Goal: Contribute content: Contribute content

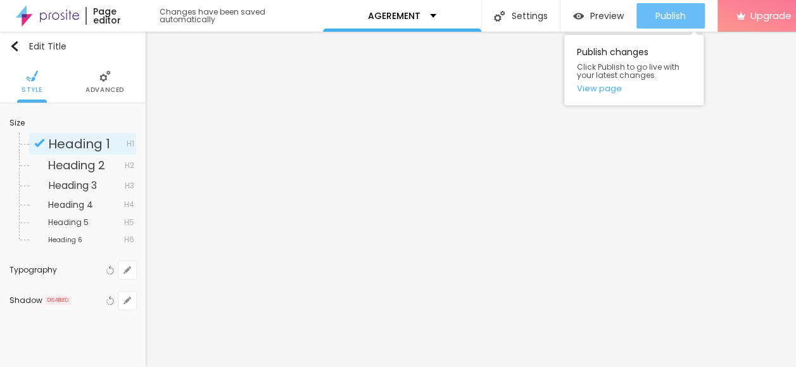
click at [660, 19] on span "Publish" at bounding box center [671, 16] width 30 height 10
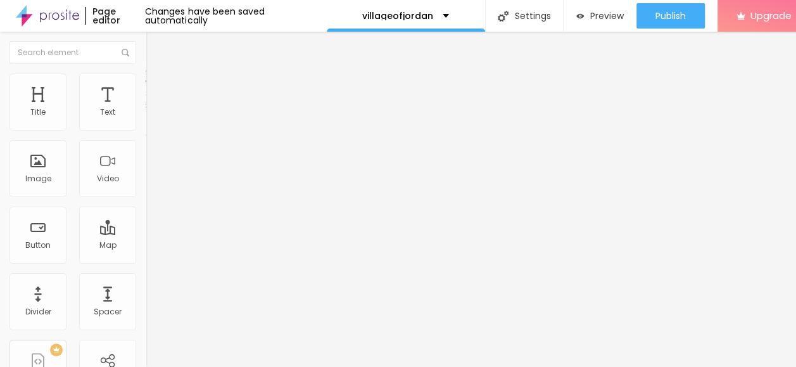
click at [155, 43] on img "button" at bounding box center [160, 46] width 10 height 10
click at [146, 109] on span "Add image" at bounding box center [172, 103] width 52 height 11
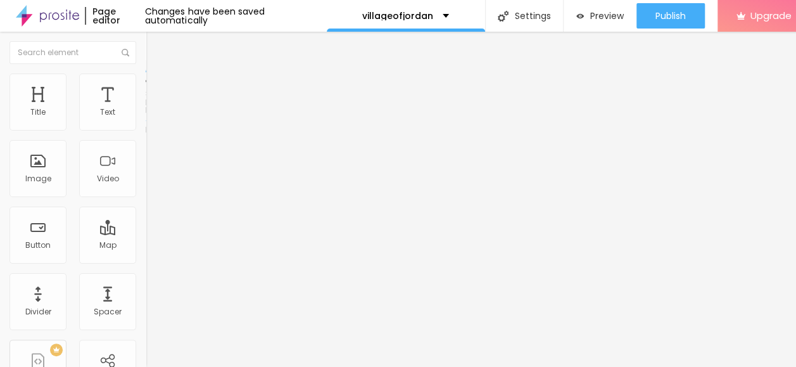
click at [146, 86] on li "Advanced" at bounding box center [219, 92] width 146 height 13
click at [146, 81] on li "Style" at bounding box center [219, 79] width 146 height 13
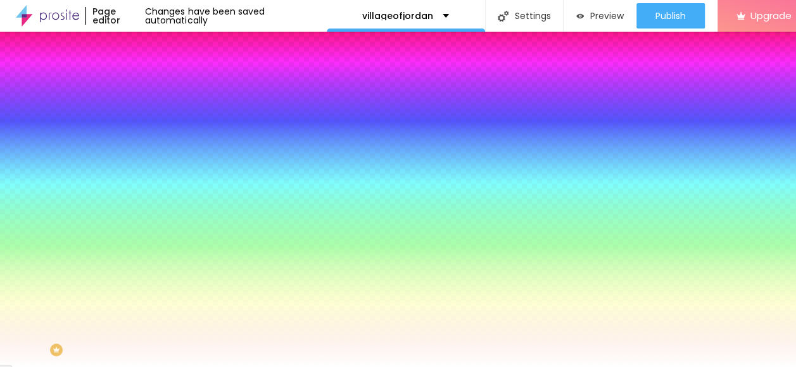
click at [146, 72] on img at bounding box center [151, 66] width 11 height 11
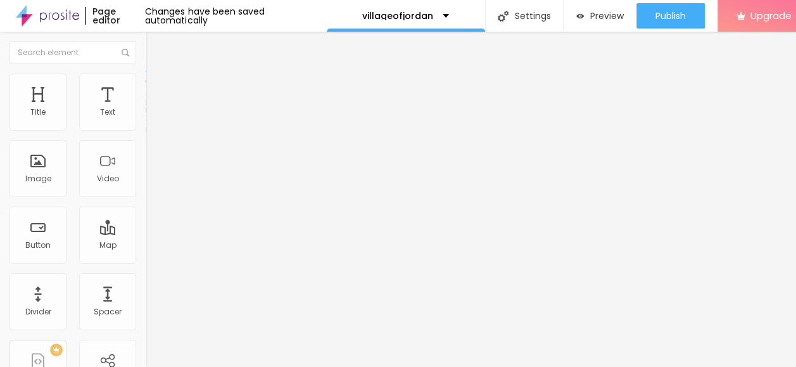
click at [146, 52] on button "Edit Section" at bounding box center [219, 46] width 146 height 29
click at [146, 115] on span "Boxed" at bounding box center [158, 110] width 24 height 11
click at [146, 86] on img at bounding box center [151, 91] width 11 height 11
click at [146, 52] on button "Edit Section" at bounding box center [219, 46] width 146 height 29
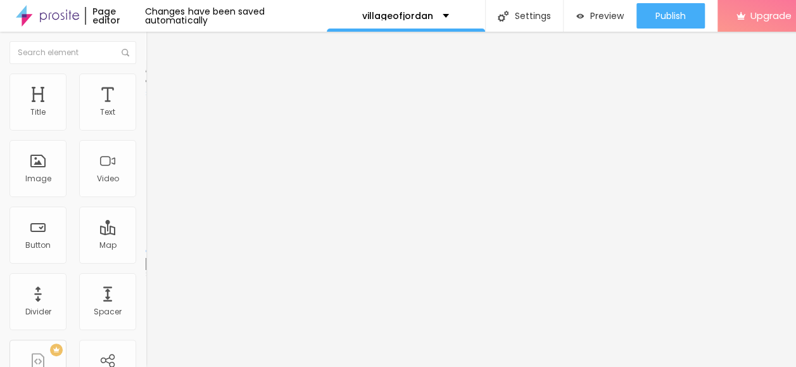
click at [146, 85] on li "Style" at bounding box center [219, 79] width 146 height 13
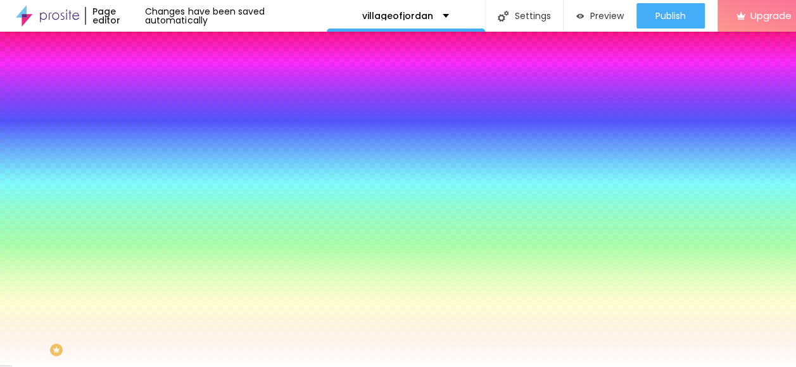
scroll to position [10, 0]
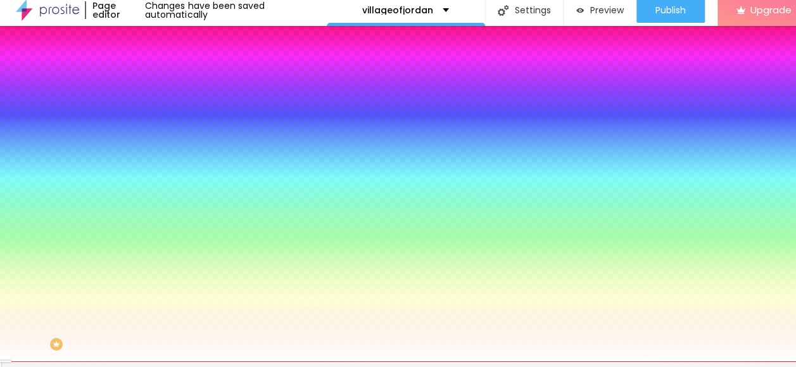
click at [146, 80] on li "Advanced" at bounding box center [219, 86] width 146 height 13
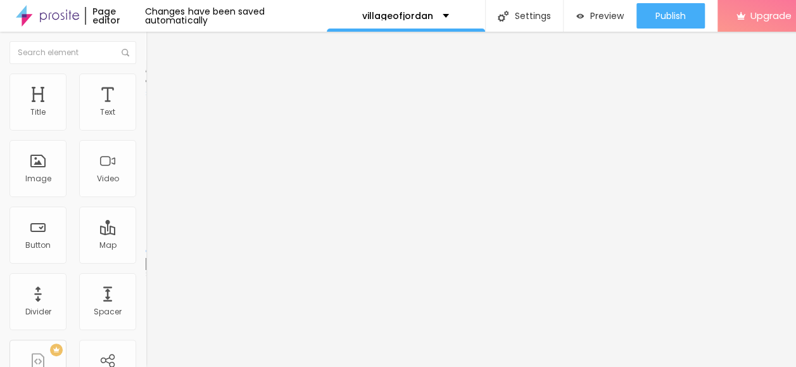
click at [146, 73] on li "Style" at bounding box center [219, 79] width 146 height 13
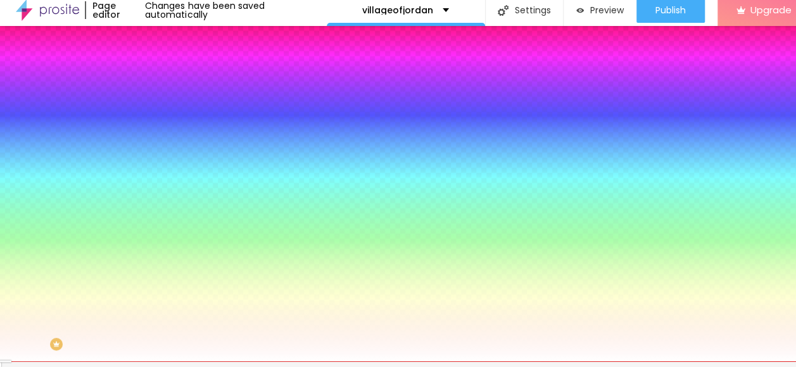
click at [157, 77] on span "Style" at bounding box center [166, 76] width 18 height 11
click at [146, 68] on li "Content" at bounding box center [219, 61] width 146 height 13
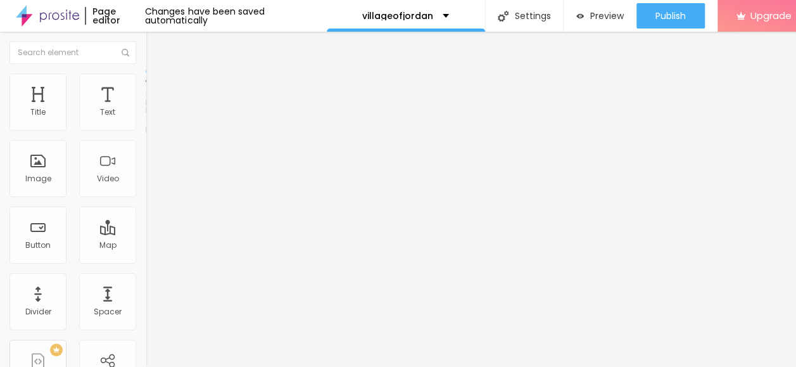
click at [146, 75] on ul "Content Style Advanced" at bounding box center [219, 80] width 146 height 38
click at [146, 75] on li "Style" at bounding box center [219, 79] width 146 height 13
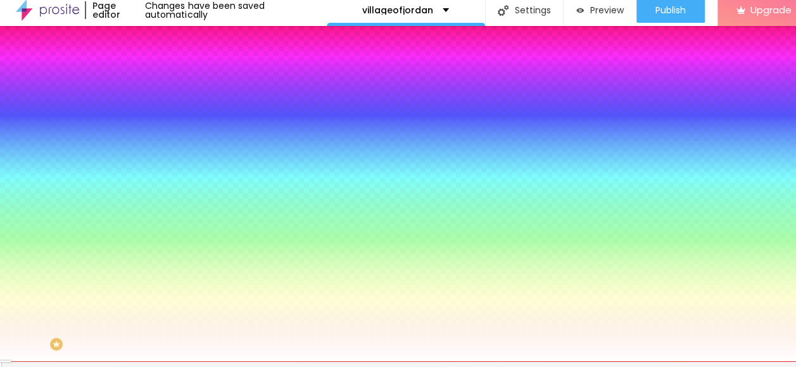
click at [146, 73] on ul "Content Style Advanced" at bounding box center [219, 74] width 146 height 38
click at [146, 72] on img at bounding box center [151, 73] width 11 height 11
click at [146, 110] on div "Add image" at bounding box center [219, 105] width 146 height 9
click at [146, 111] on span "Add image" at bounding box center [172, 105] width 52 height 11
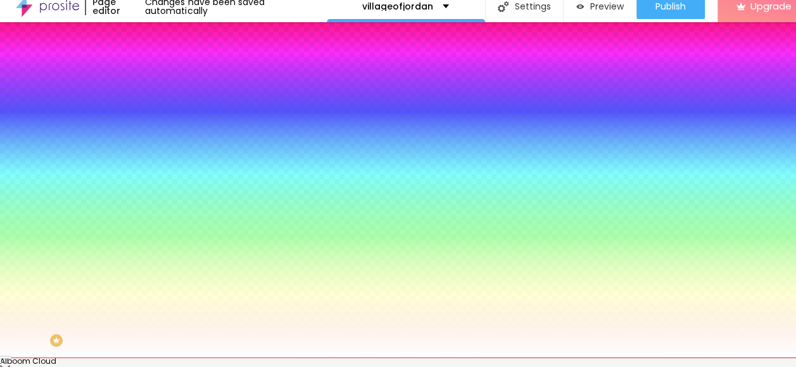
scroll to position [0, 0]
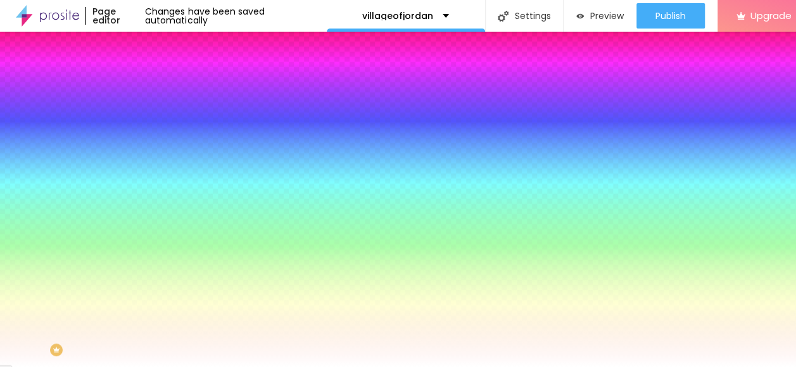
click at [157, 87] on span "Style" at bounding box center [166, 82] width 18 height 11
click at [146, 86] on li "Advanced" at bounding box center [219, 92] width 146 height 13
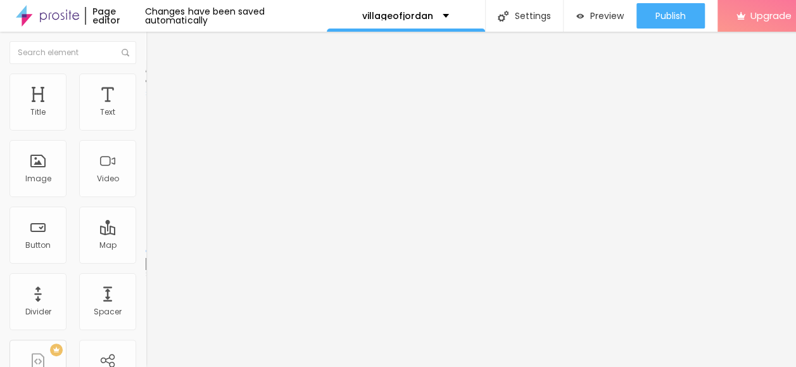
type input "5"
drag, startPoint x: 27, startPoint y: 122, endPoint x: 35, endPoint y: 123, distance: 9.0
click at [146, 246] on input "range" at bounding box center [187, 251] width 82 height 10
type input "0"
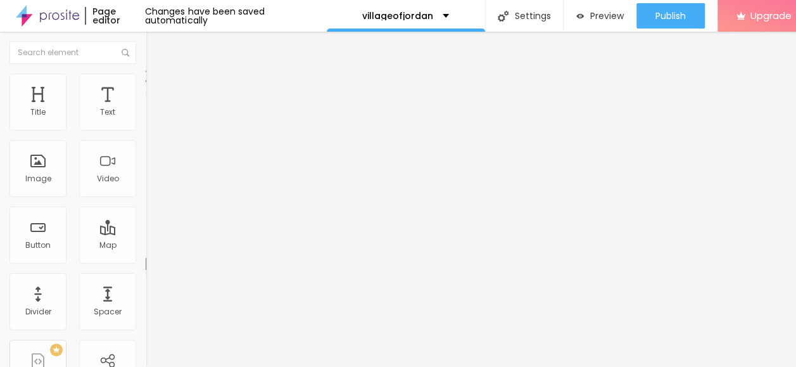
type input "0"
click at [146, 246] on input "range" at bounding box center [187, 251] width 82 height 10
click at [146, 80] on img at bounding box center [151, 78] width 11 height 11
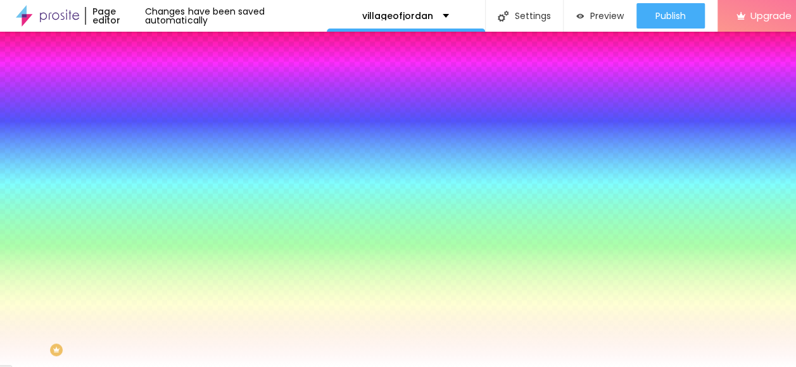
click at [146, 117] on span "Add image" at bounding box center [172, 111] width 52 height 11
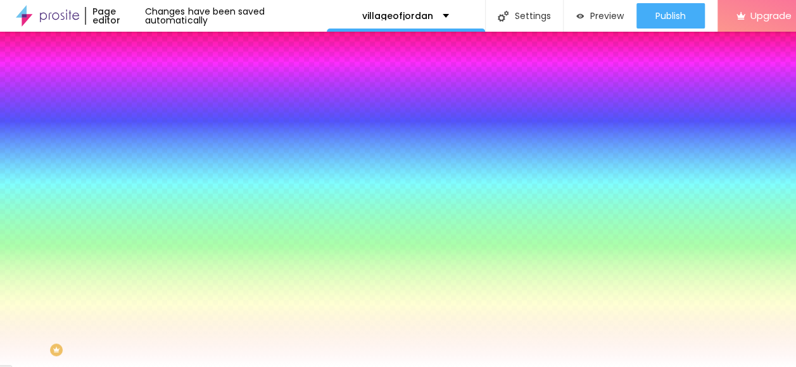
scroll to position [10, 0]
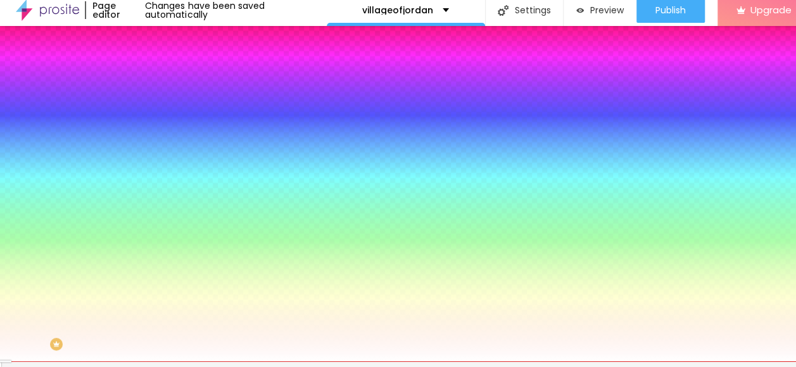
click at [146, 80] on img at bounding box center [151, 85] width 11 height 11
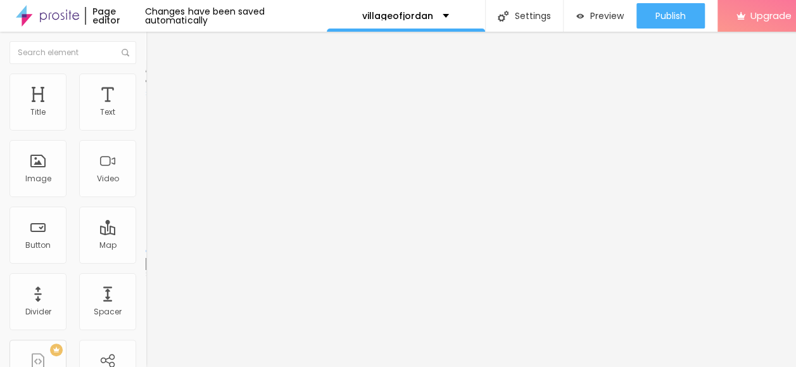
type input "5"
drag, startPoint x: 29, startPoint y: 114, endPoint x: 38, endPoint y: 115, distance: 9.0
click at [146, 246] on input "range" at bounding box center [187, 251] width 82 height 10
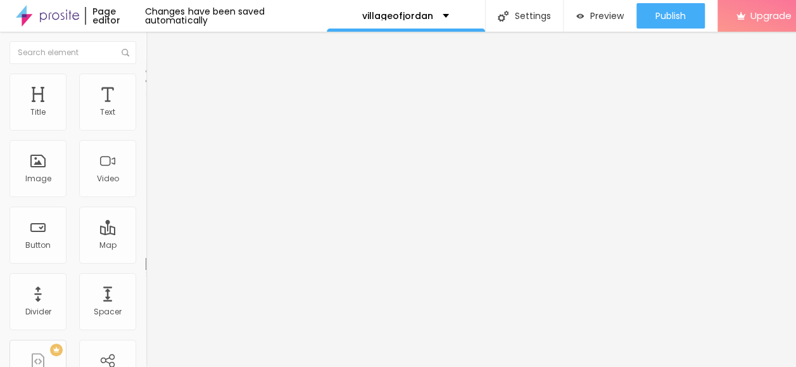
type input "10"
click at [146, 246] on input "range" at bounding box center [187, 251] width 82 height 10
type input "177"
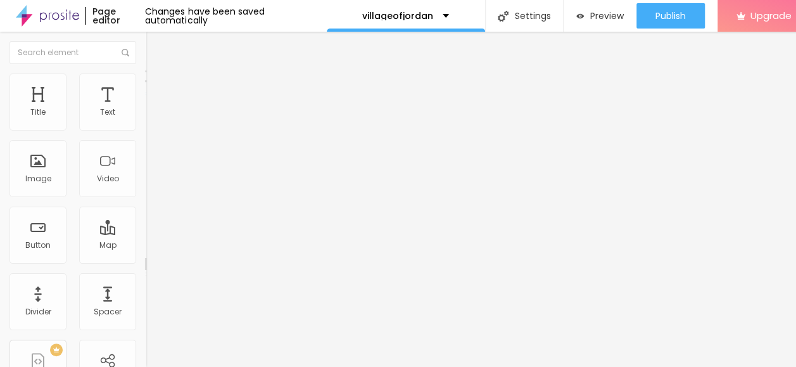
type input "177"
type input "121"
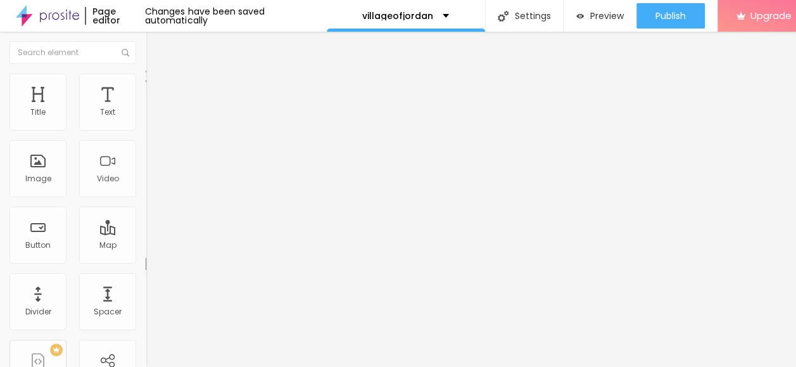
type input "50"
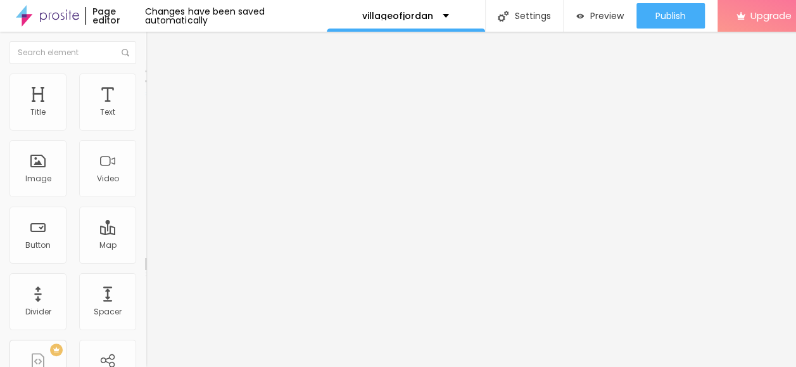
type input "5"
type input "250"
type input "1"
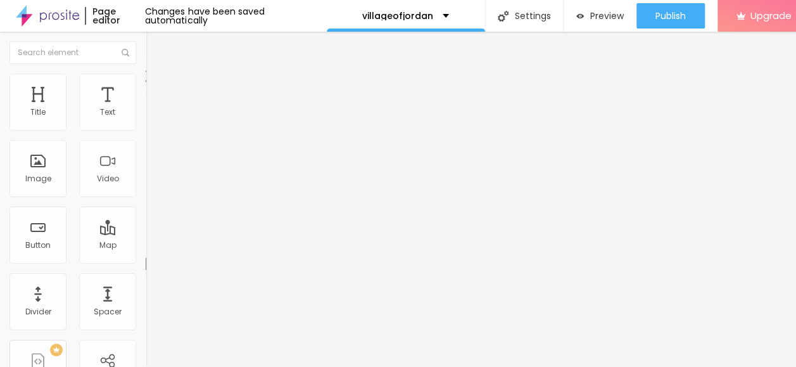
type input "10"
click at [146, 158] on div "10 Space between columns 10 px Vertical spacing Html ID Html classes Visible on…" at bounding box center [219, 365] width 146 height 533
click at [157, 78] on span "Style" at bounding box center [166, 82] width 18 height 11
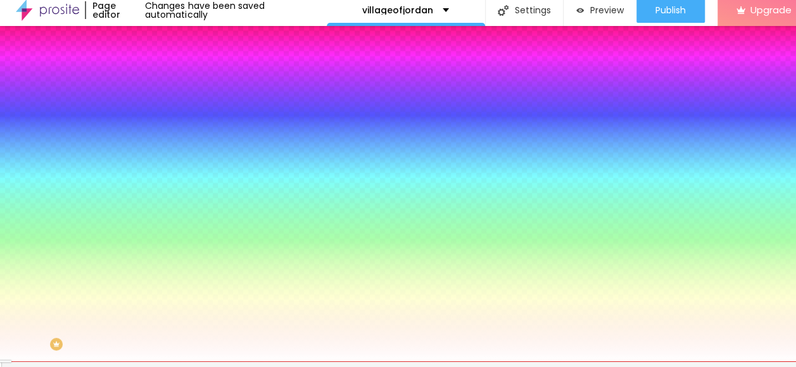
click at [146, 111] on span "Add image" at bounding box center [172, 105] width 52 height 11
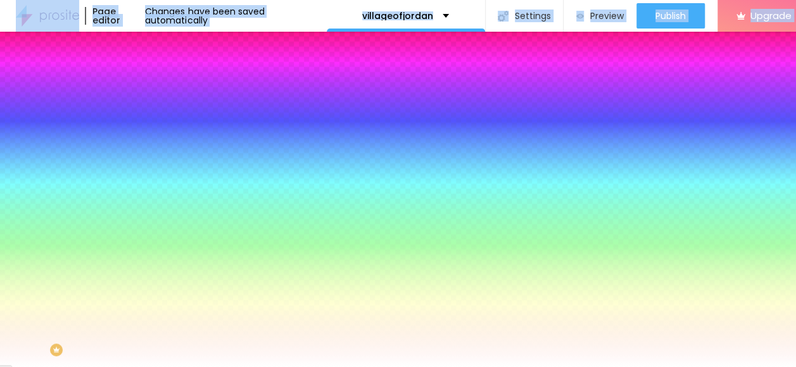
click at [146, 86] on img at bounding box center [151, 91] width 11 height 11
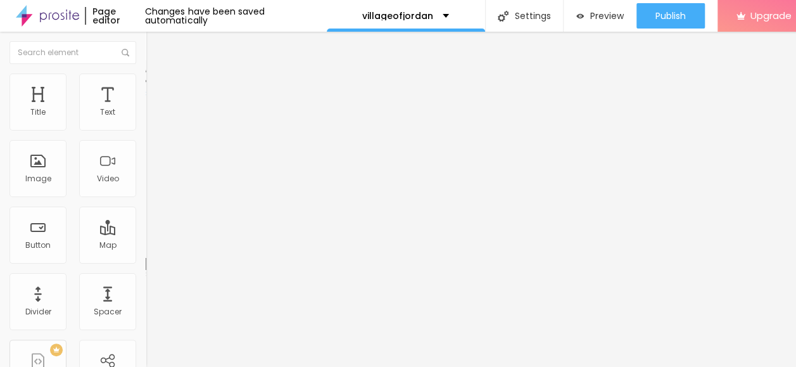
click at [157, 87] on span "Style" at bounding box center [166, 82] width 18 height 11
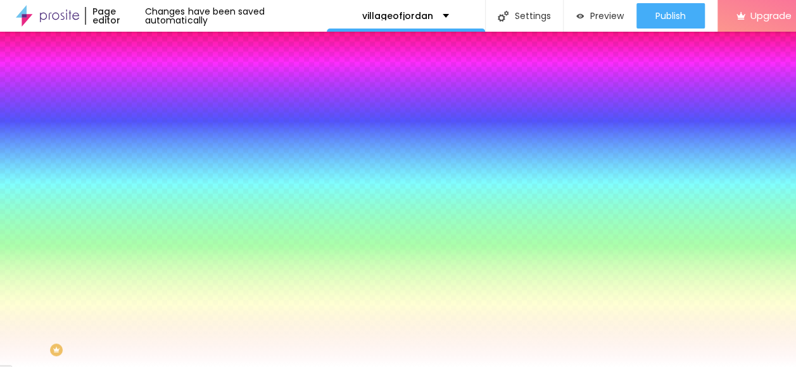
click at [146, 132] on span "None" at bounding box center [156, 126] width 20 height 11
click at [146, 86] on img at bounding box center [151, 91] width 11 height 11
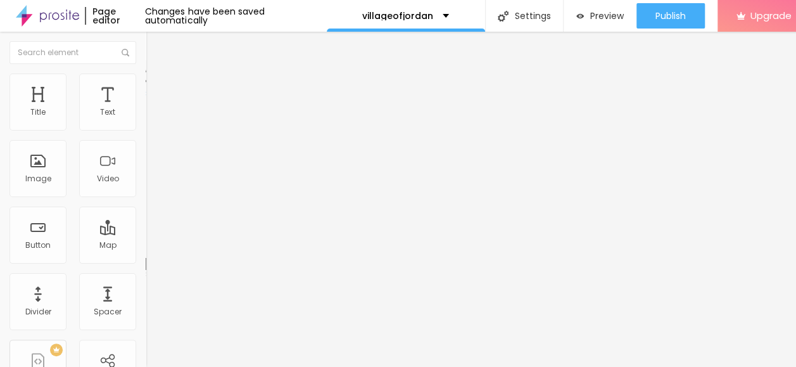
click at [146, 86] on img at bounding box center [151, 91] width 11 height 11
click at [157, 89] on span "Advanced" at bounding box center [177, 94] width 41 height 11
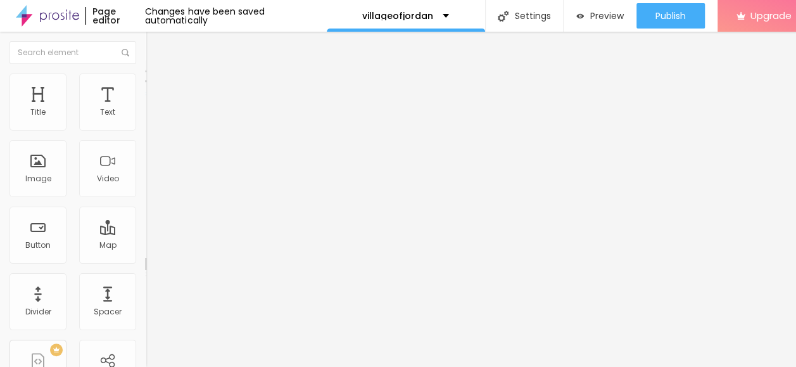
drag, startPoint x: 111, startPoint y: 86, endPoint x: 73, endPoint y: 90, distance: 38.2
click at [157, 87] on span "Style" at bounding box center [166, 82] width 18 height 11
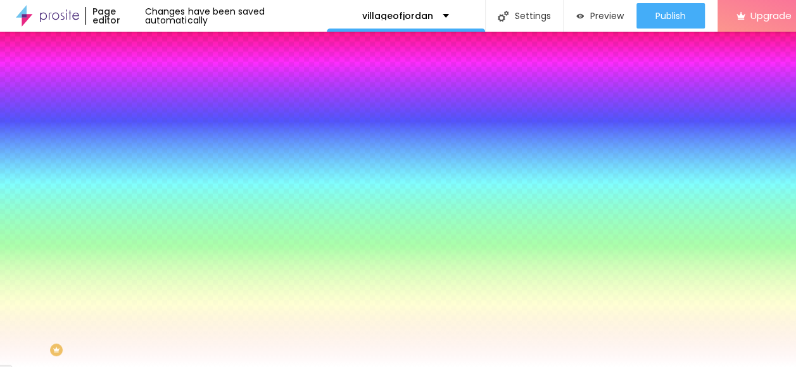
click at [157, 87] on span "Style" at bounding box center [166, 82] width 18 height 11
click at [155, 43] on img "button" at bounding box center [160, 46] width 10 height 10
click at [155, 46] on img "button" at bounding box center [160, 46] width 10 height 10
click at [155, 49] on img "button" at bounding box center [160, 46] width 10 height 10
click at [146, 115] on div "Add image" at bounding box center [219, 110] width 146 height 9
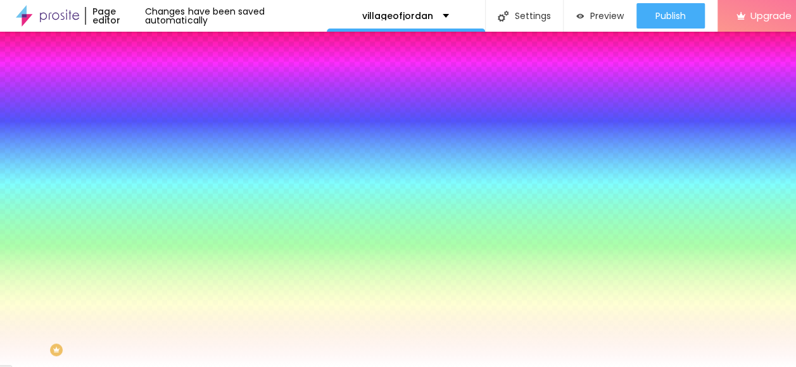
click at [146, 117] on span "Add image" at bounding box center [172, 111] width 52 height 11
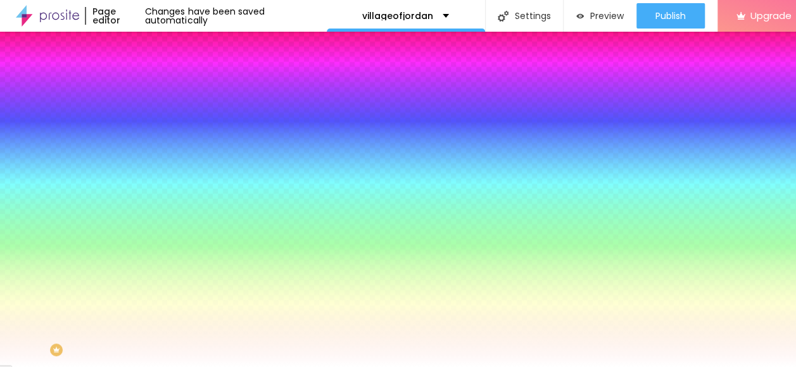
click at [146, 86] on img at bounding box center [151, 91] width 11 height 11
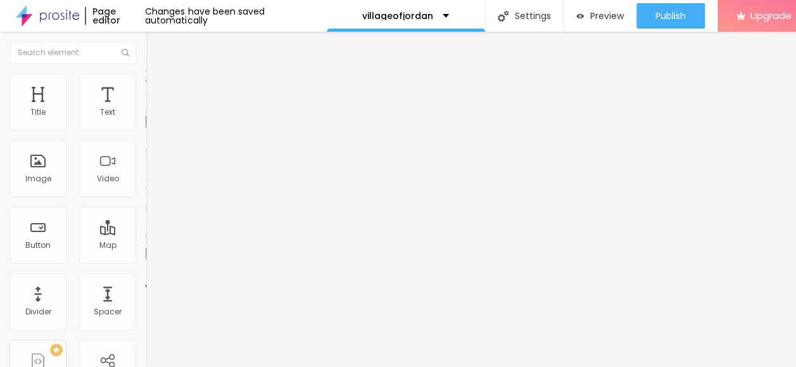
click at [146, 77] on img at bounding box center [151, 78] width 11 height 11
type input "80"
type input "75"
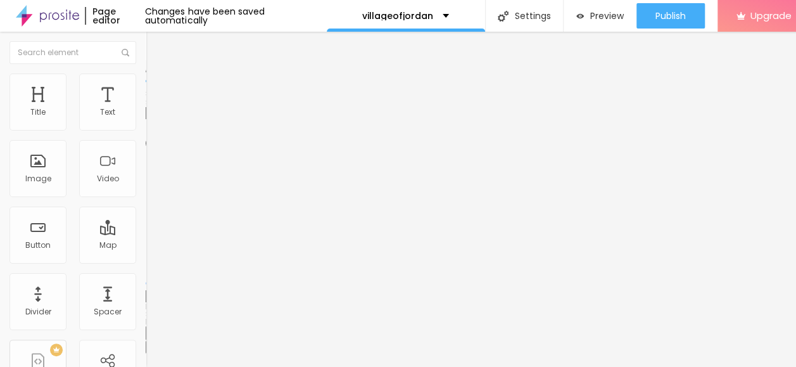
type input "70"
drag, startPoint x: 130, startPoint y: 134, endPoint x: 54, endPoint y: 133, distance: 76.0
type input "40"
click at [146, 130] on input "range" at bounding box center [187, 125] width 82 height 10
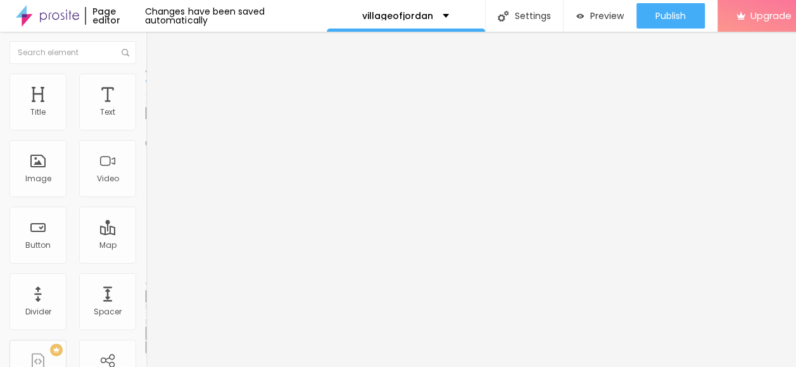
type input "30"
click at [146, 130] on input "range" at bounding box center [187, 125] width 82 height 10
type input "25"
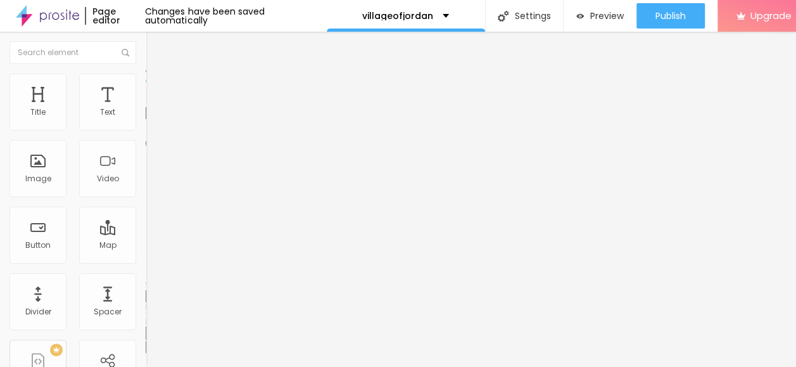
click at [146, 130] on input "range" at bounding box center [187, 125] width 82 height 10
type input "20"
click at [146, 130] on input "range" at bounding box center [187, 125] width 82 height 10
type input "15"
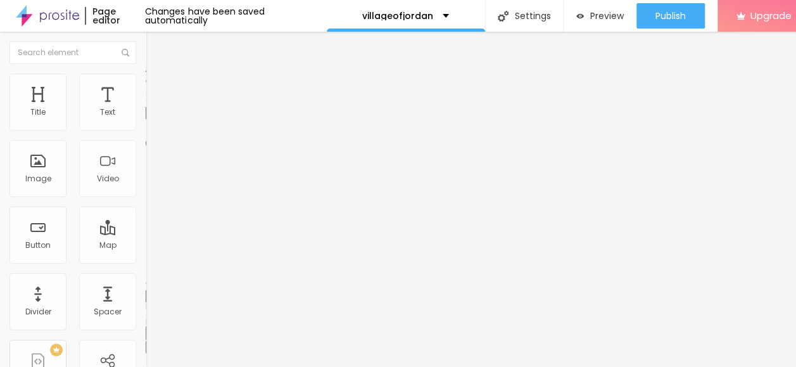
type input "15"
click at [146, 130] on input "range" at bounding box center [187, 125] width 82 height 10
type input "10"
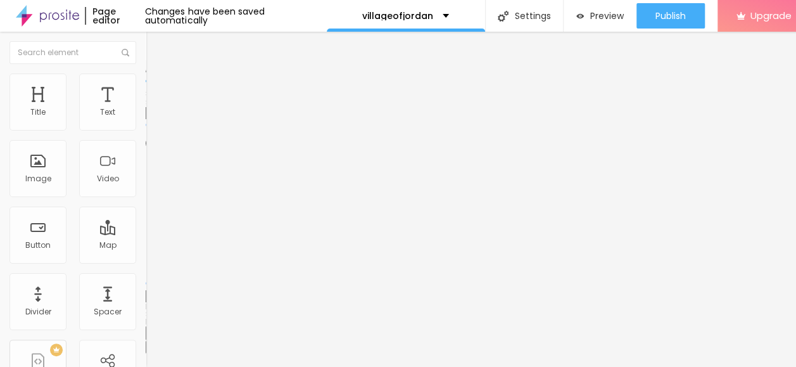
type input "10"
click at [146, 130] on input "range" at bounding box center [187, 125] width 82 height 10
click at [146, 278] on input "range" at bounding box center [187, 283] width 82 height 10
type input "16"
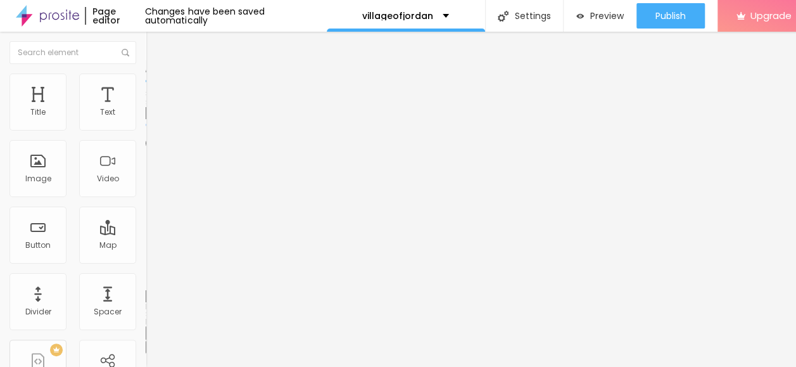
click at [146, 278] on input "range" at bounding box center [187, 283] width 82 height 10
type input "1"
click at [146, 278] on input "range" at bounding box center [187, 283] width 82 height 10
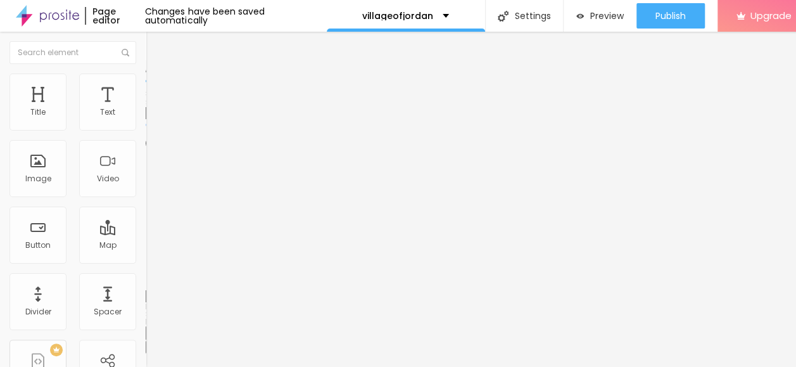
click at [146, 278] on input "range" at bounding box center [187, 283] width 82 height 10
click at [146, 120] on input "10" at bounding box center [173, 112] width 54 height 13
type input "0"
type input "10"
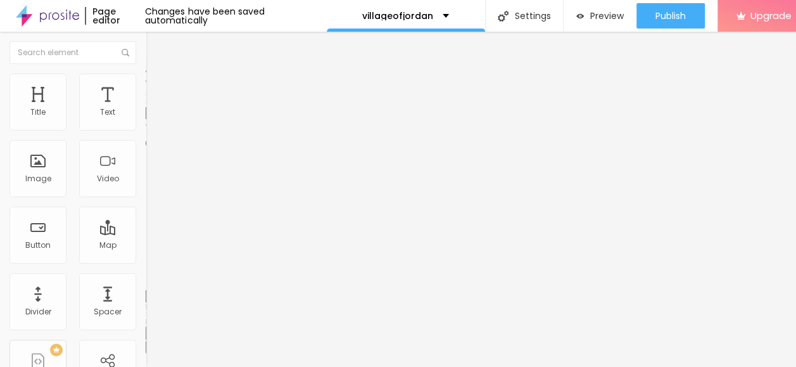
type input "20"
click at [146, 120] on input "20" at bounding box center [173, 112] width 54 height 13
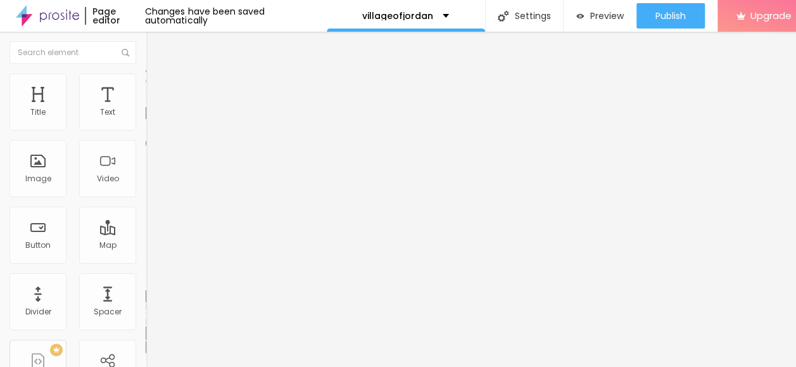
click at [146, 120] on input "20" at bounding box center [173, 112] width 54 height 13
type input "2"
type input "10"
type input "55"
type input "1"
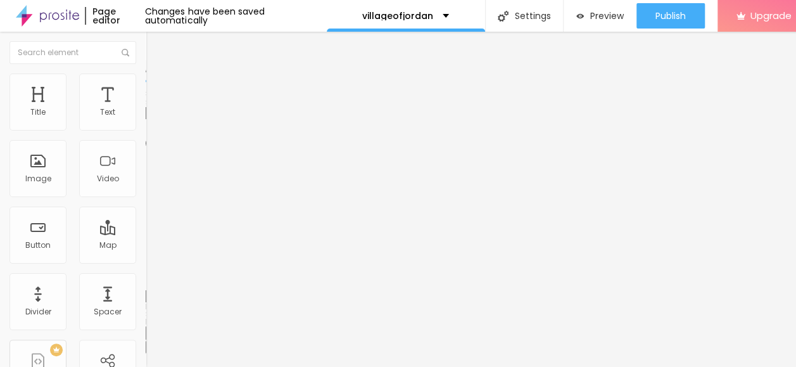
type input "10"
click at [146, 86] on img at bounding box center [151, 91] width 11 height 11
type input "3"
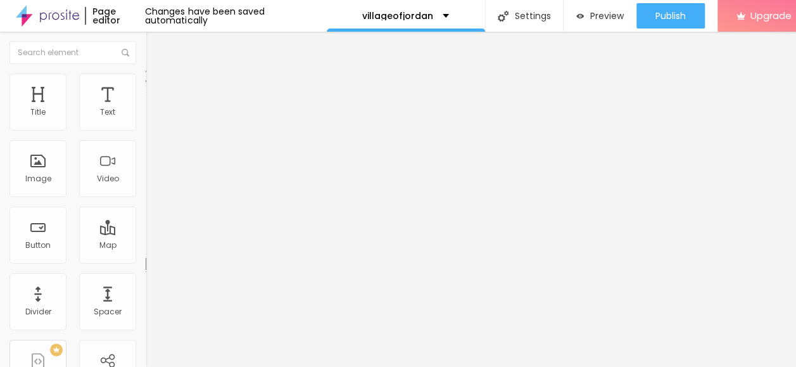
type input "0"
drag, startPoint x: 37, startPoint y: 124, endPoint x: 20, endPoint y: 124, distance: 16.5
type input "0"
click at [146, 246] on input "range" at bounding box center [187, 251] width 82 height 10
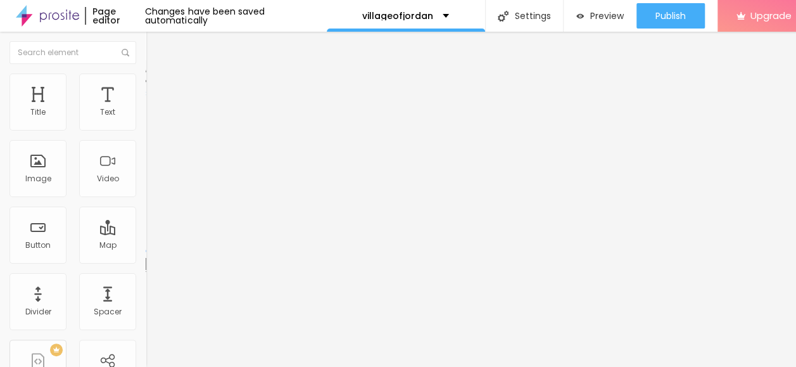
type input "1"
type input "0"
drag, startPoint x: 39, startPoint y: 149, endPoint x: 20, endPoint y: 152, distance: 19.3
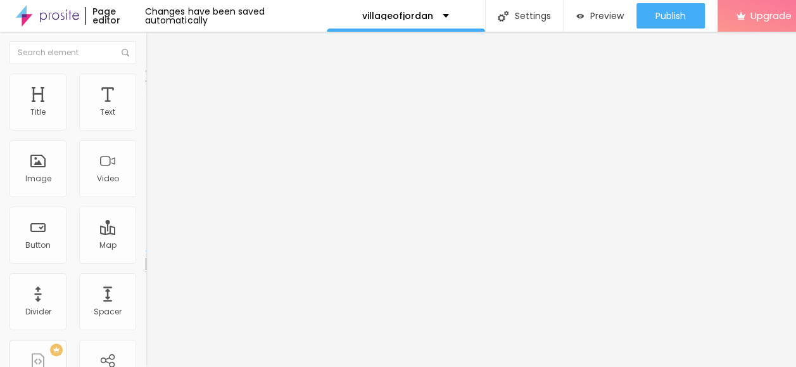
type input "0"
click at [146, 73] on li "Content" at bounding box center [219, 67] width 146 height 13
click at [146, 86] on img at bounding box center [151, 91] width 11 height 11
click at [146, 79] on li "Style" at bounding box center [219, 79] width 146 height 13
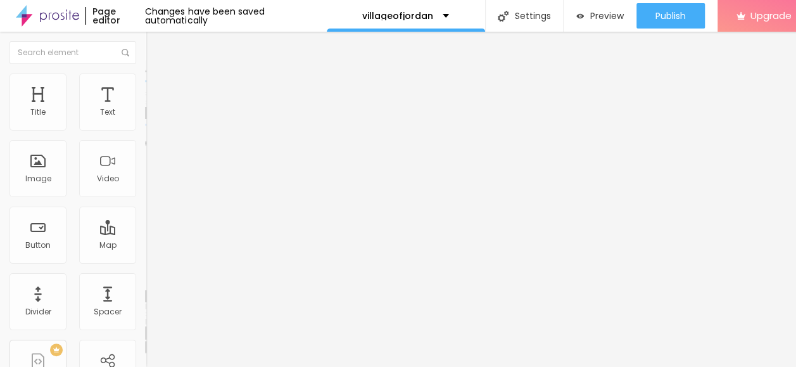
click at [146, 72] on img at bounding box center [151, 66] width 11 height 11
click at [157, 89] on span "Advanced" at bounding box center [177, 94] width 41 height 11
click at [146, 246] on input "range" at bounding box center [187, 251] width 82 height 10
type input "14"
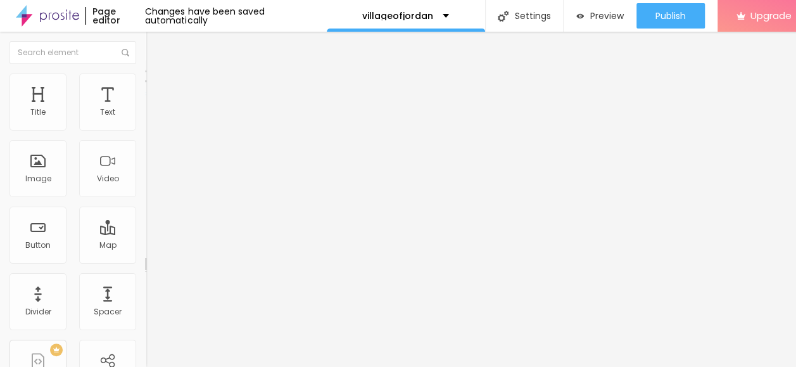
click at [146, 246] on input "range" at bounding box center [187, 251] width 82 height 10
type input "6"
click at [146, 246] on input "range" at bounding box center [187, 251] width 82 height 10
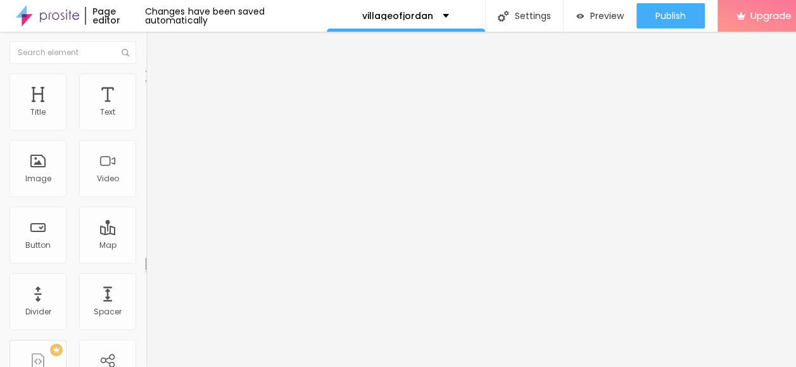
click at [146, 257] on input "6" at bounding box center [173, 263] width 54 height 13
type input "1"
type input "10"
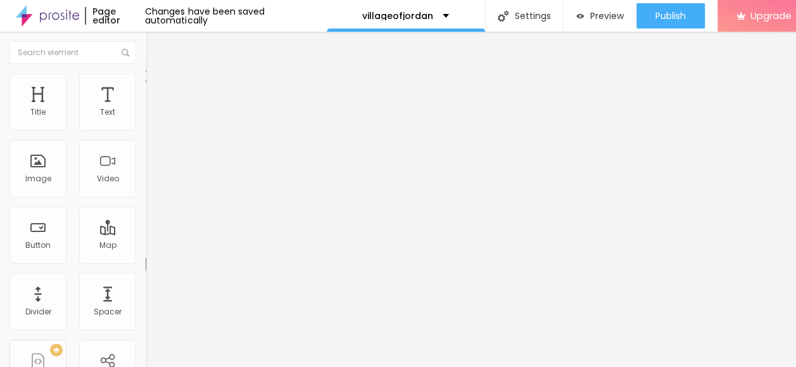
type input "50"
type input "1"
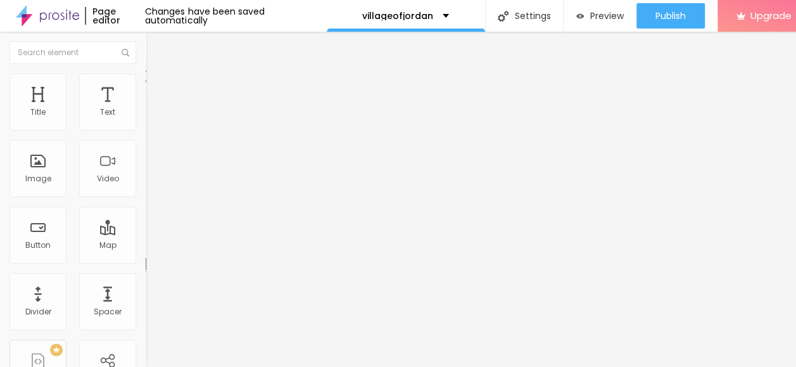
type input "10"
click at [146, 73] on img at bounding box center [151, 78] width 11 height 11
type input "15"
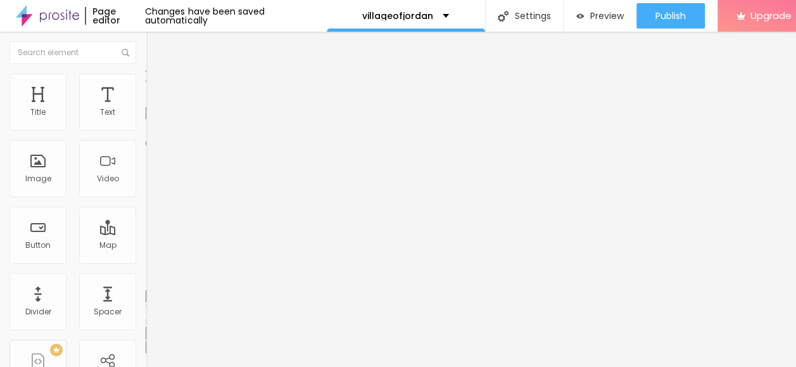
click at [146, 125] on input "range" at bounding box center [187, 125] width 82 height 10
type input "11"
click at [146, 278] on input "range" at bounding box center [187, 283] width 82 height 10
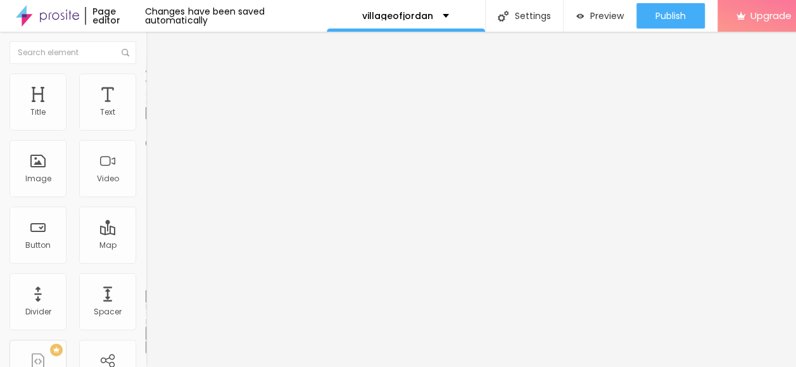
type input "0"
click at [146, 278] on input "range" at bounding box center [187, 283] width 82 height 10
click at [146, 67] on img at bounding box center [151, 66] width 11 height 11
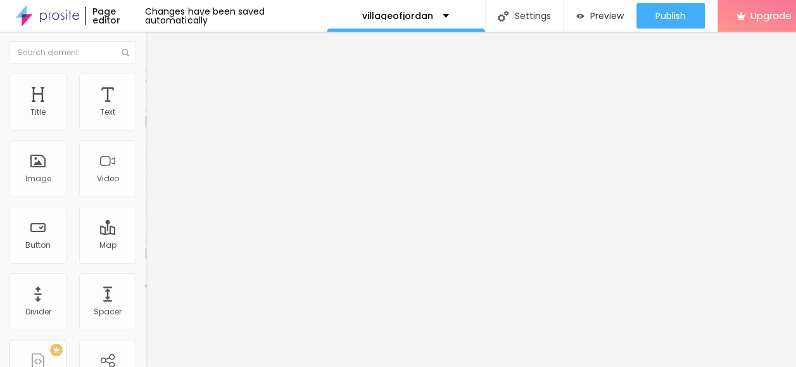
click at [213, 106] on img at bounding box center [217, 103] width 8 height 8
click at [146, 109] on span "Add image" at bounding box center [172, 103] width 52 height 11
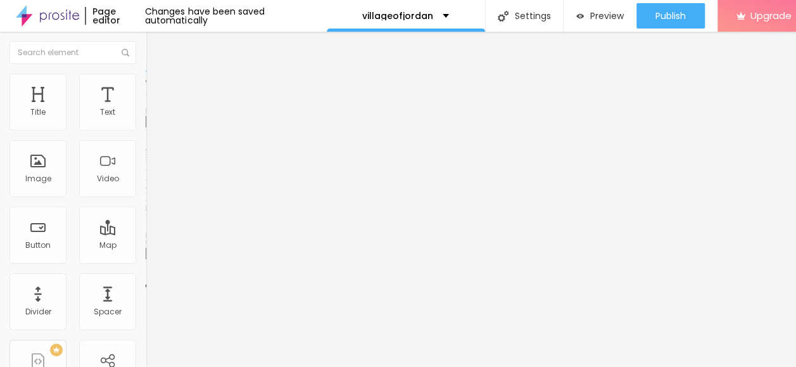
click at [157, 87] on span "Style" at bounding box center [166, 82] width 18 height 11
click at [157, 86] on span "Style" at bounding box center [166, 82] width 18 height 11
click at [157, 87] on span "Style" at bounding box center [166, 82] width 18 height 11
click at [146, 130] on input "range" at bounding box center [187, 125] width 82 height 10
type input "10"
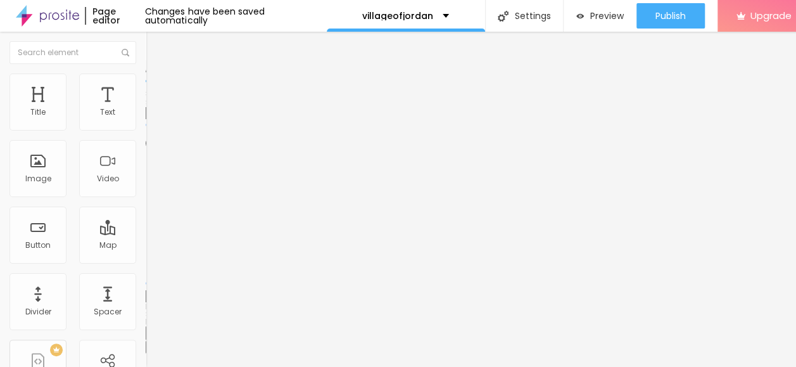
type input "10"
click at [146, 130] on input "range" at bounding box center [187, 125] width 82 height 10
click at [157, 87] on span "Style" at bounding box center [166, 82] width 18 height 11
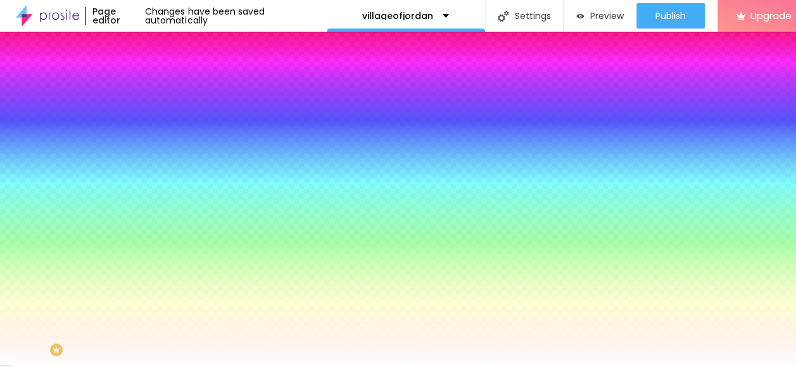
click at [157, 92] on span "Advanced" at bounding box center [177, 94] width 41 height 11
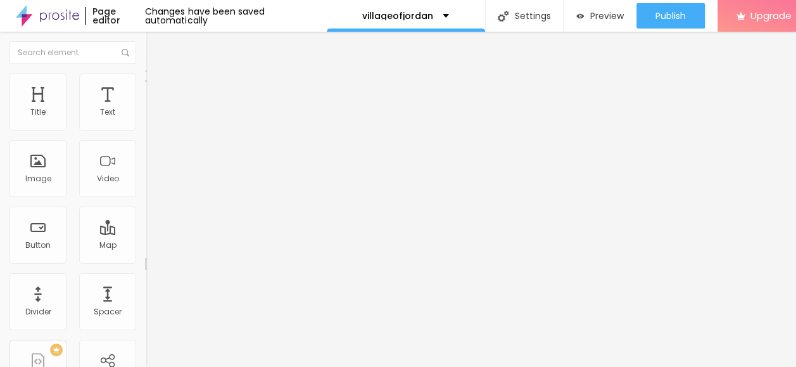
click at [146, 246] on input "range" at bounding box center [187, 251] width 82 height 10
type input "5"
click at [146, 246] on input "range" at bounding box center [187, 251] width 82 height 10
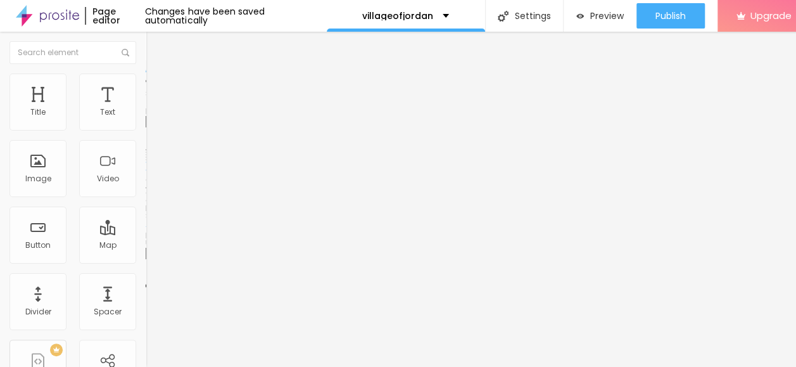
click at [146, 84] on li "Style" at bounding box center [219, 79] width 146 height 13
type input "15"
type input "50"
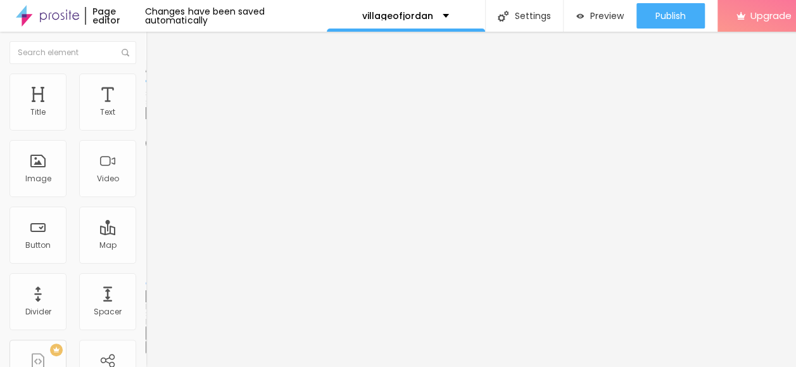
type input "55"
type input "75"
type input "85"
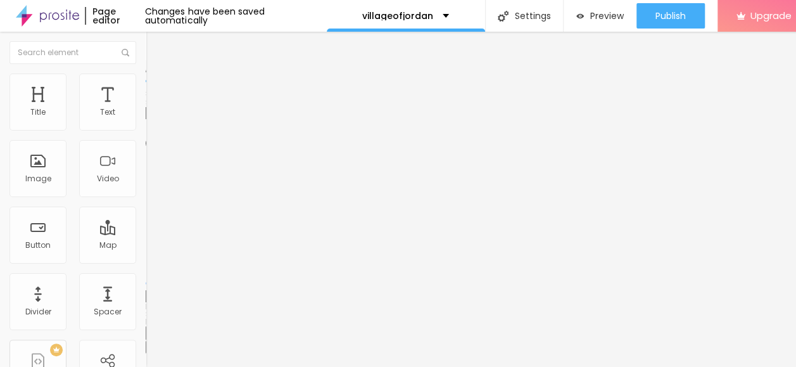
drag, startPoint x: 15, startPoint y: 134, endPoint x: 112, endPoint y: 137, distance: 97.6
type input "85"
click at [146, 130] on input "range" at bounding box center [187, 125] width 82 height 10
type input "80"
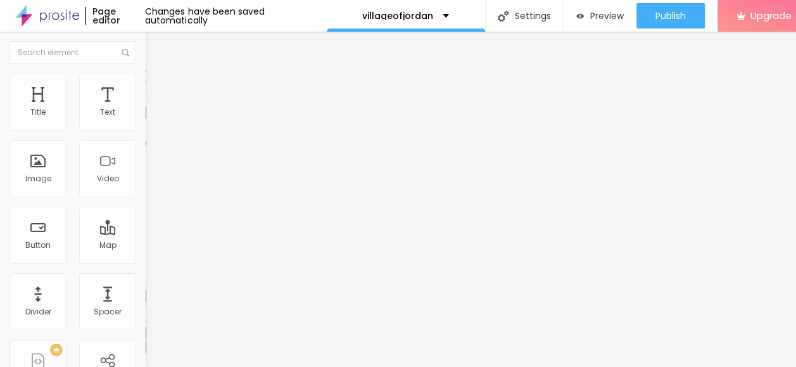
type input "75"
type input "70"
type input "65"
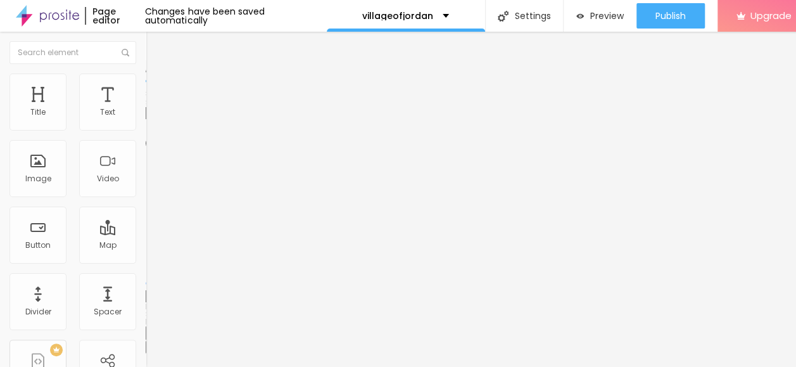
drag, startPoint x: 113, startPoint y: 136, endPoint x: 87, endPoint y: 136, distance: 25.3
click at [146, 130] on input "range" at bounding box center [187, 125] width 82 height 10
drag, startPoint x: 86, startPoint y: 136, endPoint x: 65, endPoint y: 136, distance: 21.5
type input "50"
click at [146, 130] on input "range" at bounding box center [187, 125] width 82 height 10
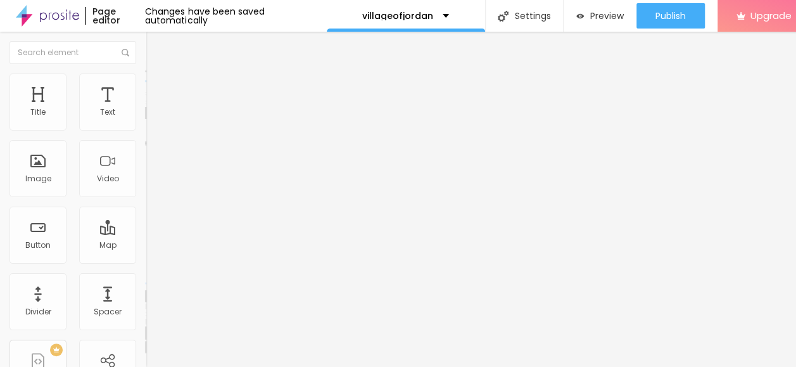
type input "50"
click at [146, 130] on input "range" at bounding box center [187, 125] width 82 height 10
type input "35"
click at [146, 130] on input "range" at bounding box center [187, 125] width 82 height 10
type input "10"
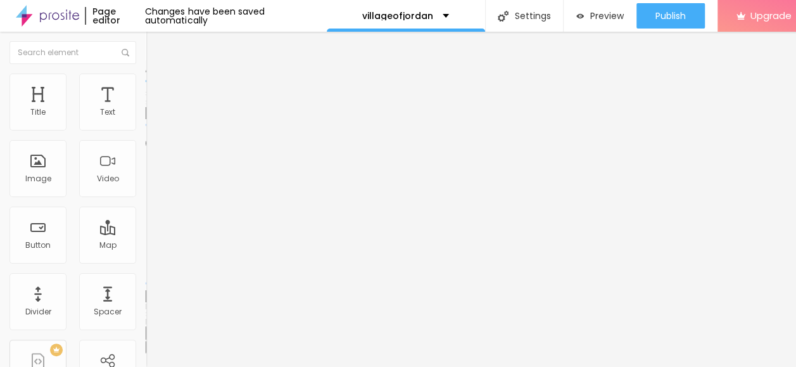
type input "10"
click at [146, 130] on input "range" at bounding box center [187, 125] width 82 height 10
click at [146, 134] on div "Size 10 px % 0 Border radius Shadow DISABLED Reset to default" at bounding box center [219, 226] width 146 height 254
type input "47"
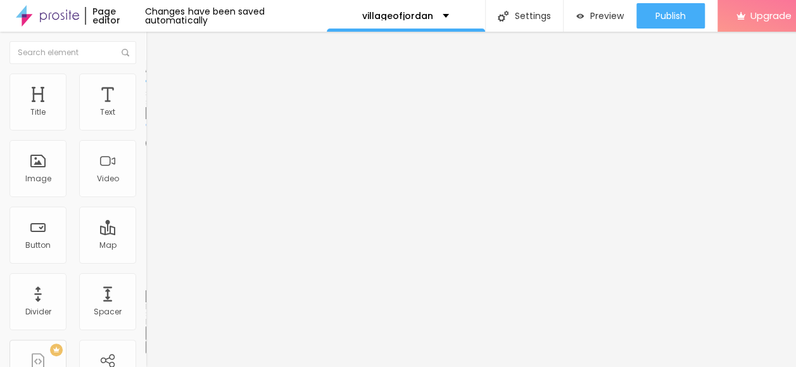
drag, startPoint x: 28, startPoint y: 159, endPoint x: 49, endPoint y: 160, distance: 21.6
type input "51"
click at [146, 278] on input "range" at bounding box center [187, 283] width 82 height 10
type input "51"
type input "112"
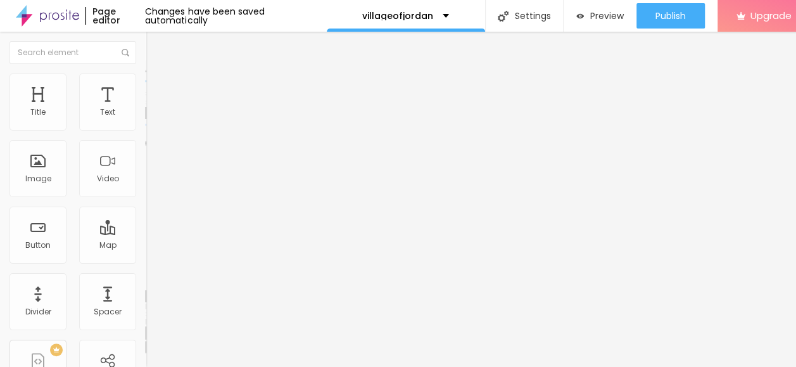
type input "112"
click at [146, 278] on input "range" at bounding box center [187, 283] width 82 height 10
type input "106"
type input "105"
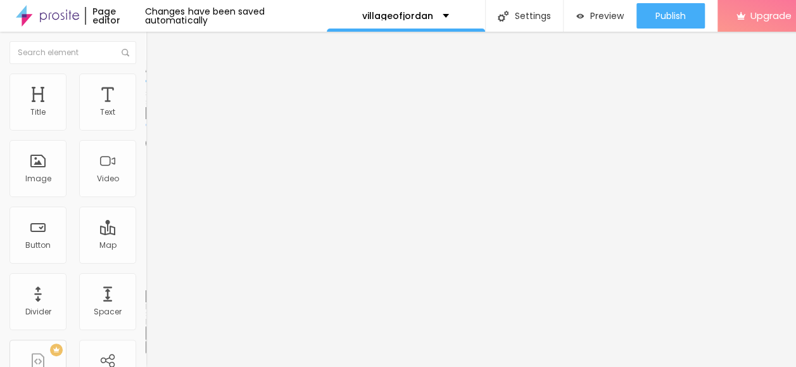
type input "105"
type input "103"
type input "101"
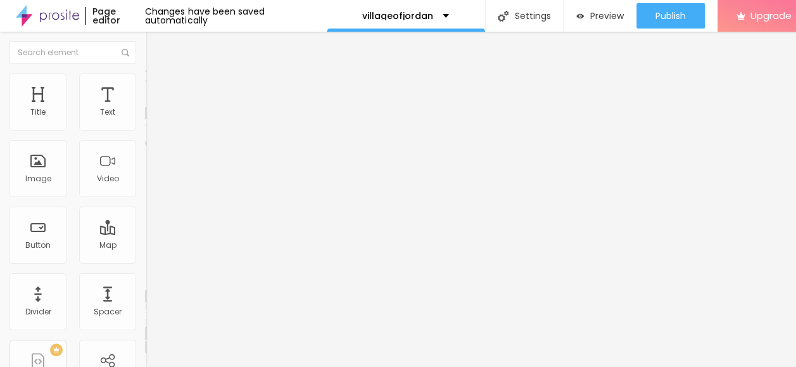
type input "98"
type input "83"
type input "80"
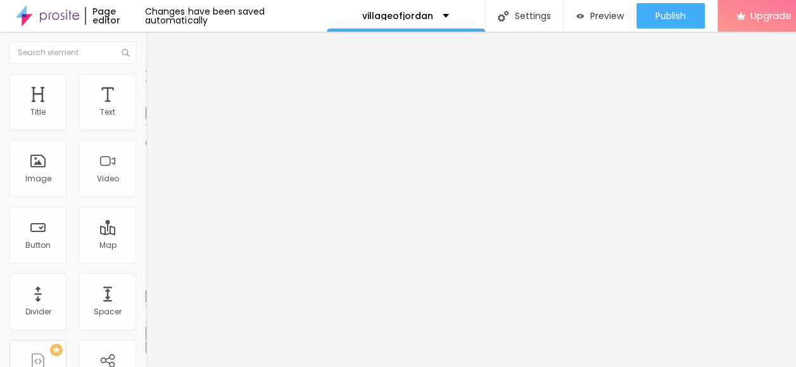
type input "80"
type input "76"
type input "58"
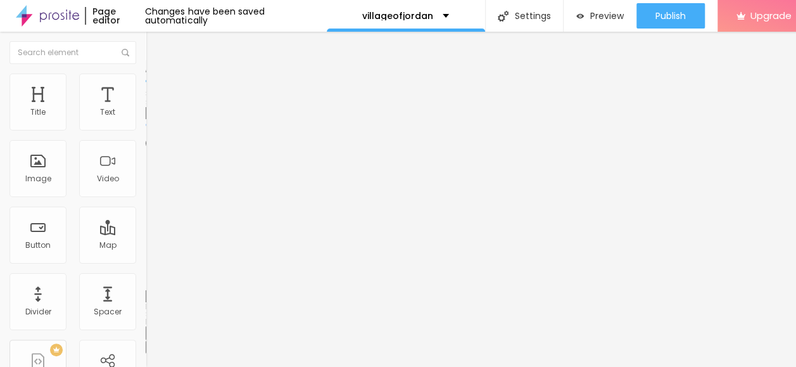
type input "18"
type input "3"
type input "0"
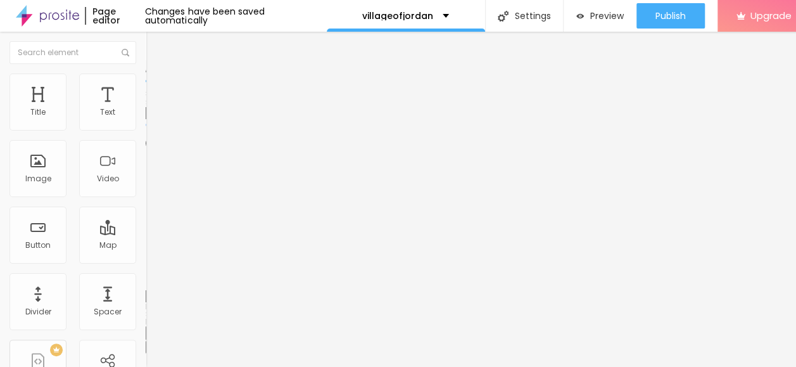
type input "0"
drag, startPoint x: 71, startPoint y: 158, endPoint x: 25, endPoint y: 158, distance: 45.6
type input "0"
click at [146, 278] on input "range" at bounding box center [187, 283] width 82 height 10
click at [146, 86] on li "Advanced" at bounding box center [219, 92] width 146 height 13
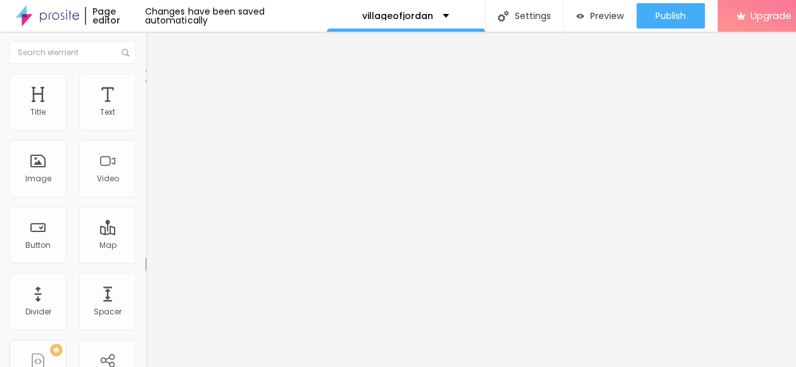
click at [155, 46] on img "button" at bounding box center [160, 46] width 10 height 10
click at [146, 80] on img at bounding box center [151, 78] width 11 height 11
click at [146, 85] on li "Style" at bounding box center [219, 79] width 146 height 13
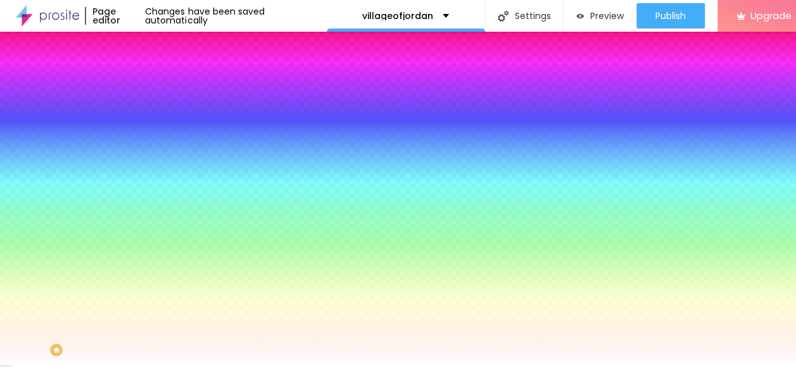
click at [213, 114] on img at bounding box center [217, 110] width 8 height 8
click at [146, 117] on span "Add image" at bounding box center [172, 111] width 52 height 11
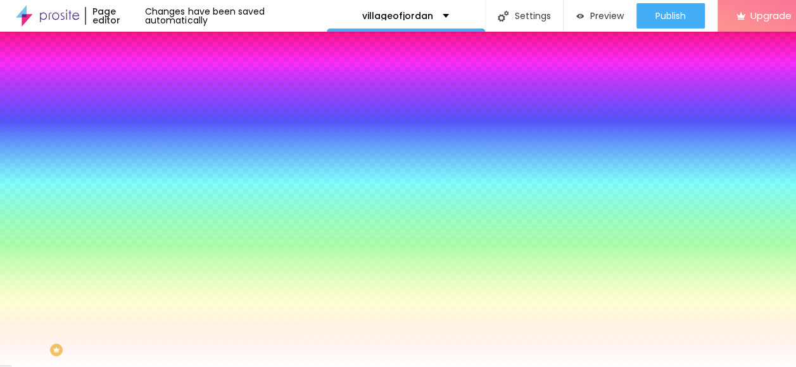
click at [213, 114] on img at bounding box center [217, 110] width 8 height 8
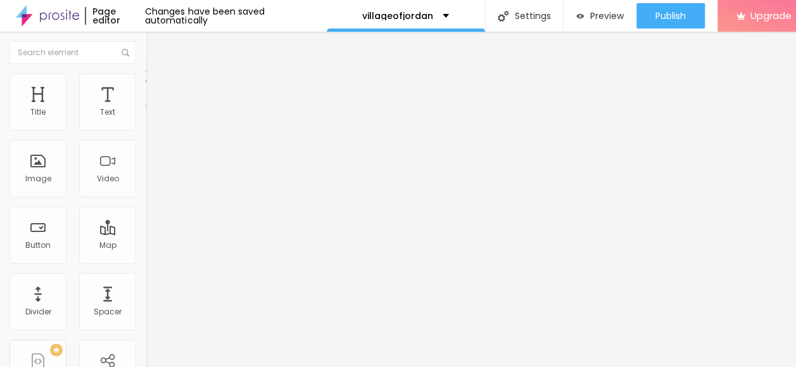
click at [146, 82] on li "Style" at bounding box center [219, 79] width 146 height 13
click at [157, 87] on span "Style" at bounding box center [166, 82] width 18 height 11
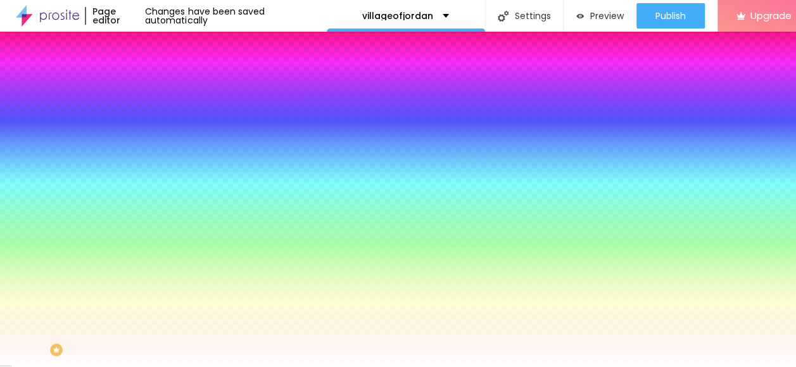
click at [155, 44] on img "button" at bounding box center [160, 46] width 10 height 10
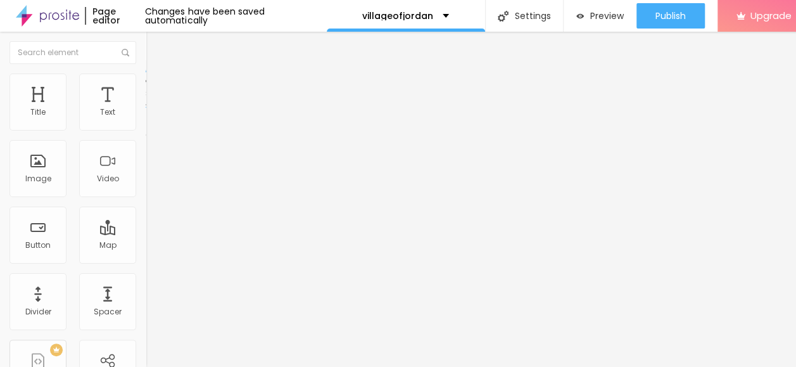
click at [157, 87] on span "Style" at bounding box center [166, 82] width 18 height 11
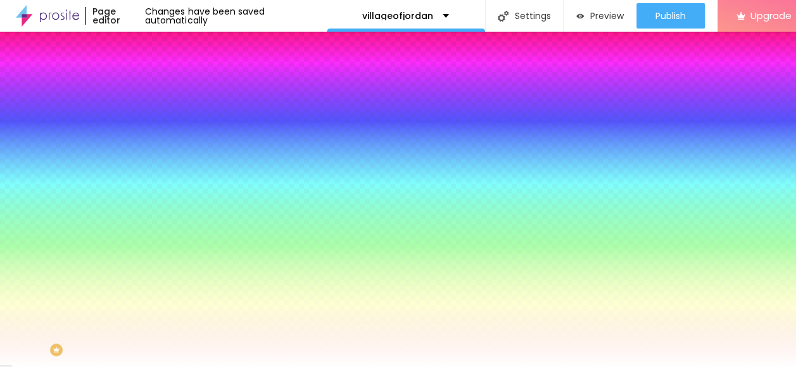
click at [155, 49] on img "button" at bounding box center [160, 46] width 10 height 10
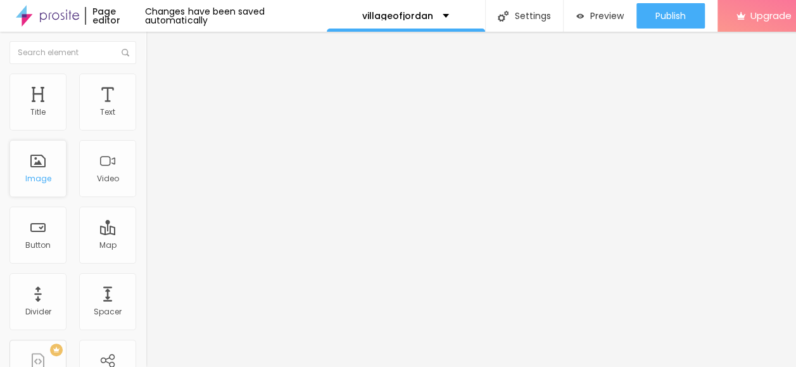
click at [43, 181] on div "Image" at bounding box center [38, 178] width 26 height 9
click at [146, 86] on li "Style" at bounding box center [219, 79] width 146 height 13
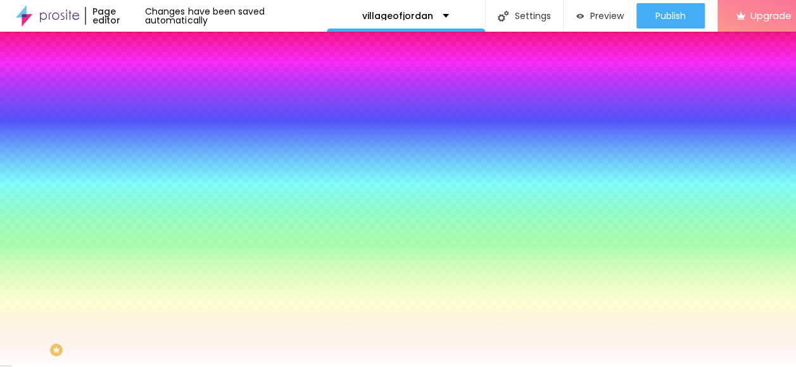
click at [155, 47] on img "button" at bounding box center [160, 46] width 10 height 10
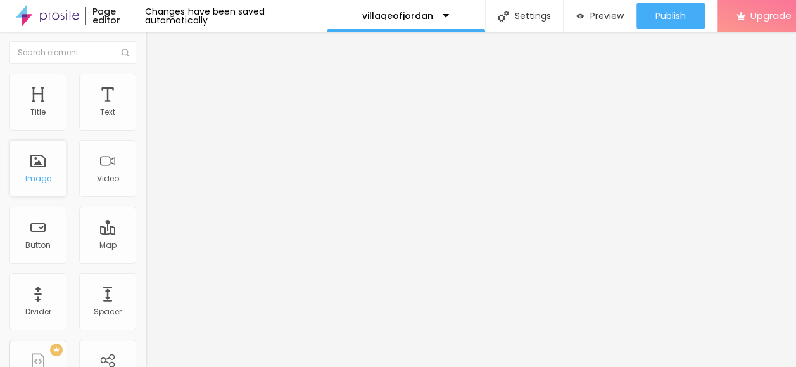
click at [44, 176] on div "Image" at bounding box center [38, 178] width 26 height 9
click at [37, 172] on div "Image" at bounding box center [38, 168] width 57 height 57
click at [33, 178] on div "Image" at bounding box center [38, 178] width 26 height 9
click at [157, 89] on span "Advanced" at bounding box center [177, 94] width 41 height 11
click at [146, 80] on img at bounding box center [151, 78] width 11 height 11
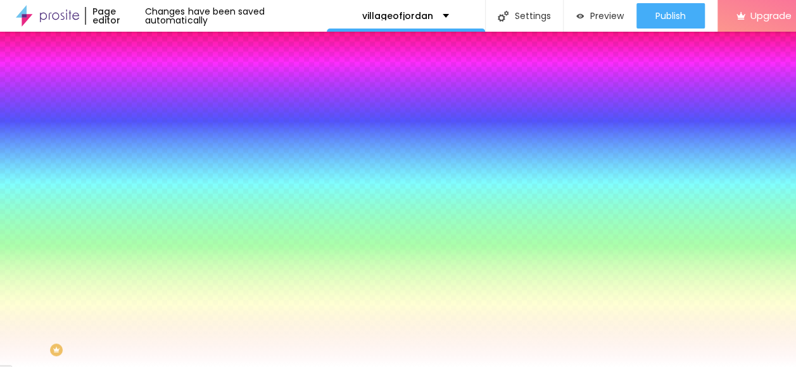
click at [146, 80] on li "Style" at bounding box center [219, 79] width 146 height 13
click at [146, 86] on li "Advanced" at bounding box center [219, 92] width 146 height 13
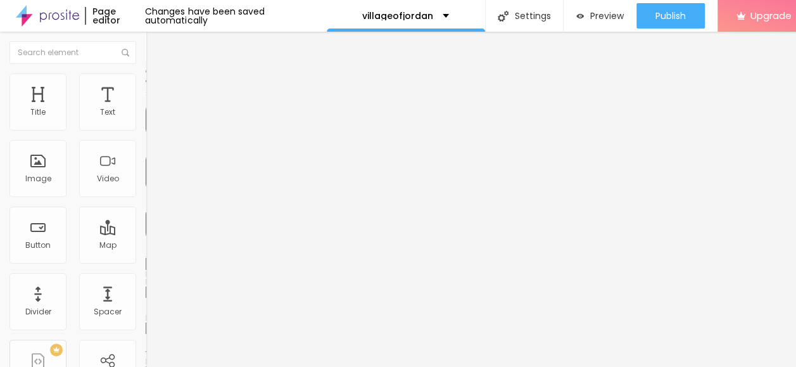
click at [146, 80] on img at bounding box center [151, 78] width 11 height 11
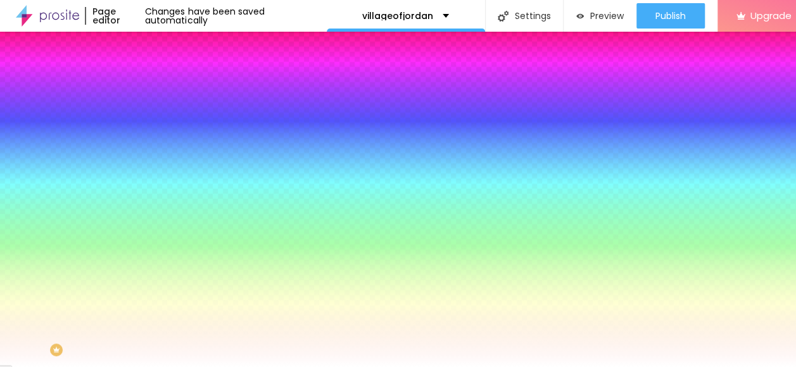
click at [146, 73] on li "Content" at bounding box center [219, 67] width 146 height 13
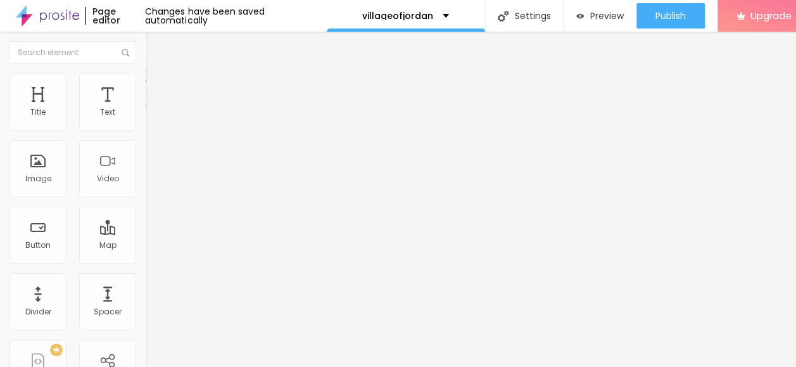
click at [155, 51] on img "button" at bounding box center [160, 46] width 10 height 10
click at [27, 170] on div "Image" at bounding box center [38, 168] width 57 height 57
click at [35, 170] on div "Image" at bounding box center [38, 168] width 57 height 57
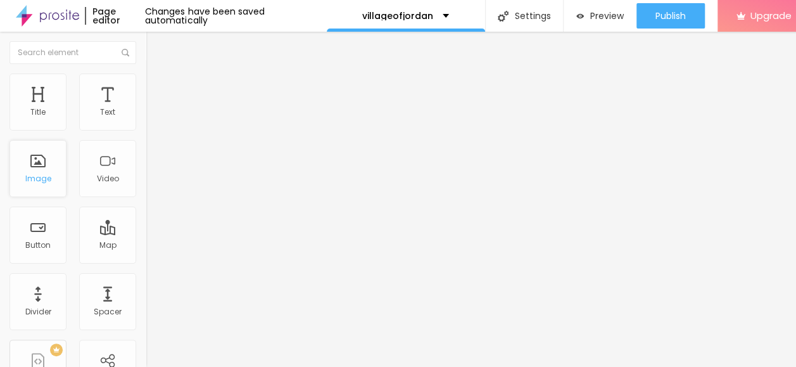
click at [35, 170] on div "Image" at bounding box center [38, 168] width 57 height 57
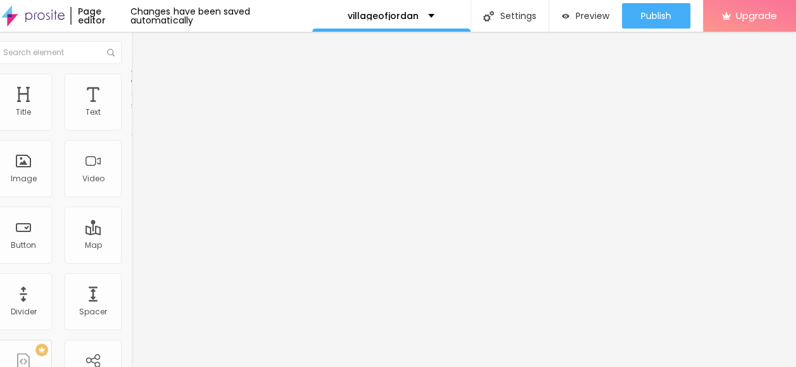
click at [131, 82] on li "Style" at bounding box center [204, 79] width 146 height 13
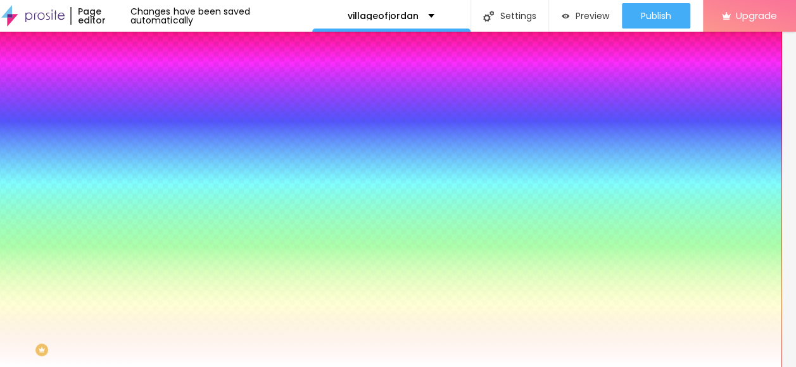
click at [131, 86] on li "Advanced" at bounding box center [204, 92] width 146 height 13
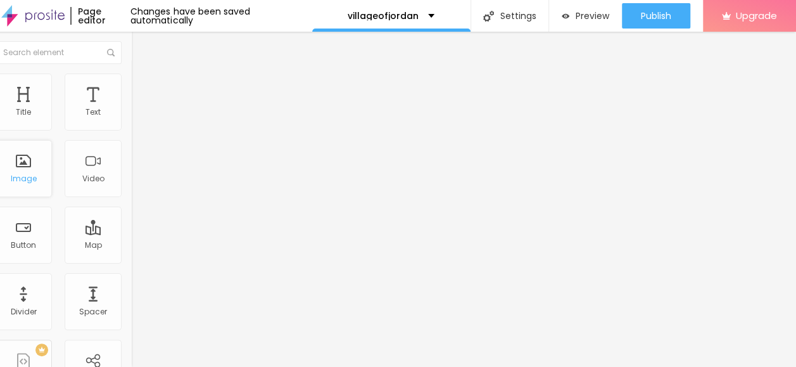
click at [20, 171] on div "Image" at bounding box center [23, 168] width 57 height 57
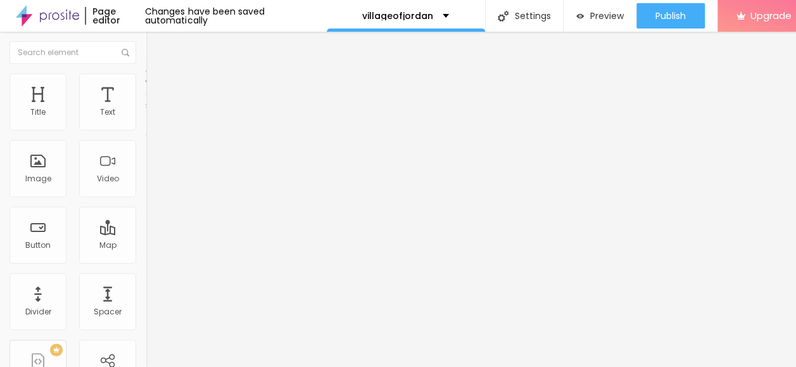
click at [146, 125] on img at bounding box center [150, 121] width 9 height 9
click at [146, 115] on img at bounding box center [150, 110] width 9 height 9
click at [146, 78] on img at bounding box center [151, 78] width 11 height 11
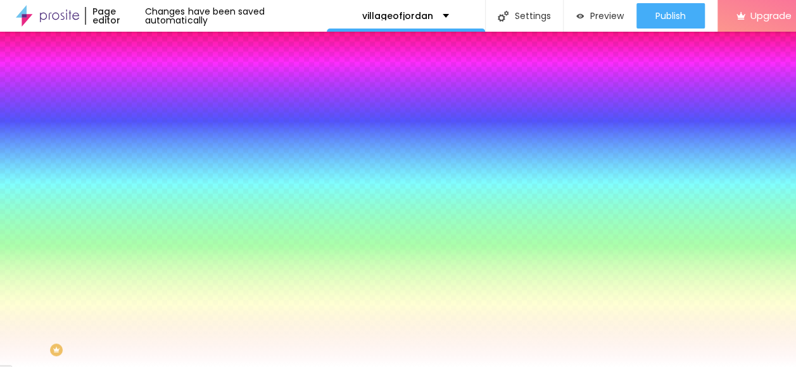
click at [146, 82] on li "Style" at bounding box center [219, 79] width 146 height 13
click at [155, 45] on img "button" at bounding box center [160, 46] width 10 height 10
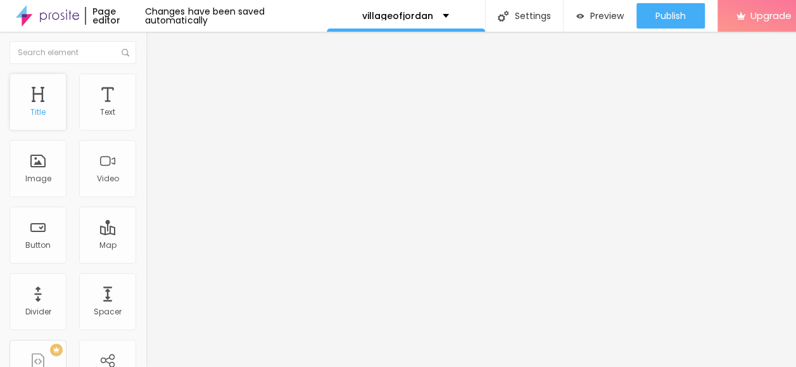
click at [39, 115] on div "Title" at bounding box center [37, 112] width 15 height 9
click at [43, 179] on div "Image" at bounding box center [38, 178] width 26 height 9
click at [155, 50] on img "button" at bounding box center [160, 46] width 10 height 10
click at [30, 183] on div "Image" at bounding box center [38, 178] width 26 height 9
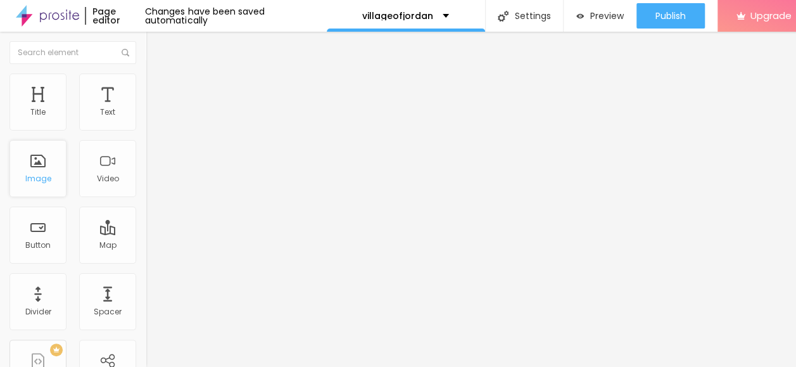
click at [39, 168] on div "Image" at bounding box center [38, 168] width 57 height 57
click at [146, 109] on span "Add image" at bounding box center [172, 103] width 52 height 11
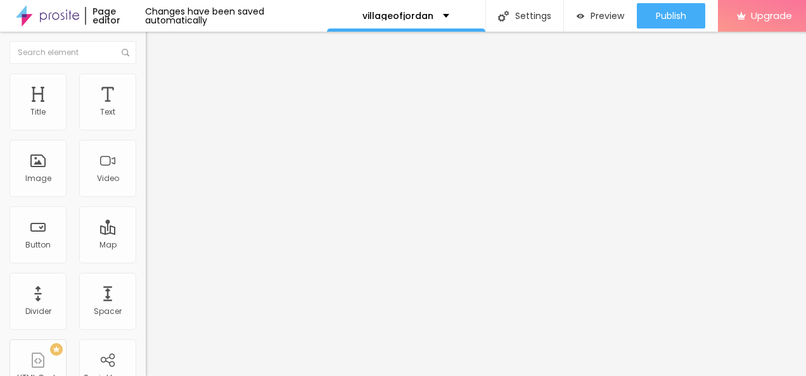
drag, startPoint x: 233, startPoint y: 179, endPoint x: 286, endPoint y: 171, distance: 53.7
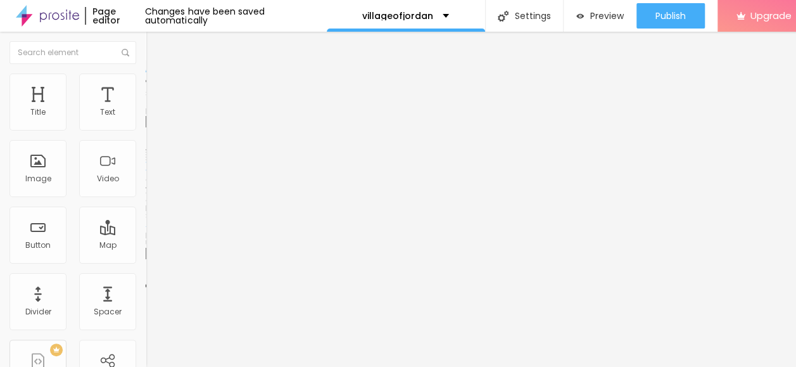
click at [146, 86] on li "Advanced" at bounding box center [219, 92] width 146 height 13
click at [146, 81] on img at bounding box center [151, 78] width 11 height 11
type input "95"
type input "85"
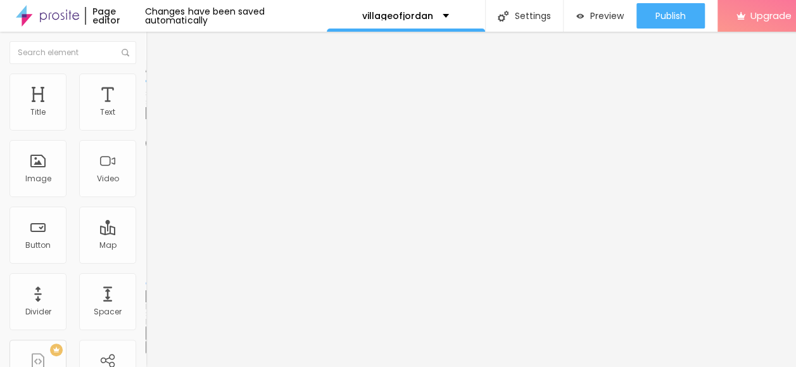
type input "85"
type input "60"
type input "40"
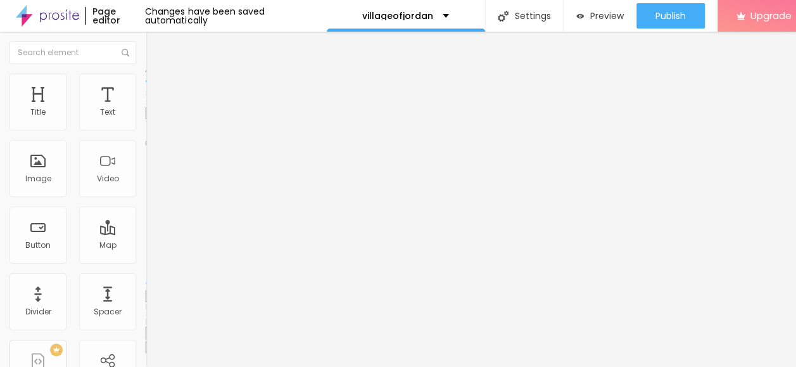
type input "25"
type input "20"
drag, startPoint x: 129, startPoint y: 134, endPoint x: 28, endPoint y: 134, distance: 100.7
type input "20"
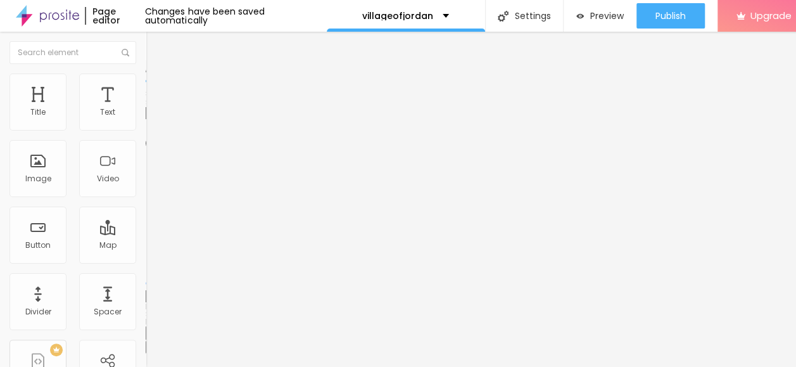
click at [146, 130] on input "range" at bounding box center [187, 125] width 82 height 10
type input "15"
click at [146, 130] on input "range" at bounding box center [187, 125] width 82 height 10
type input "10"
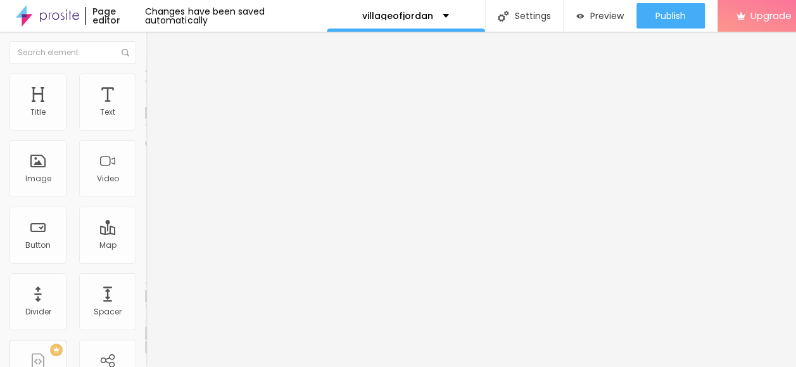
type input "10"
click at [146, 130] on input "range" at bounding box center [187, 125] width 82 height 10
click at [155, 44] on img "button" at bounding box center [160, 46] width 10 height 10
click at [157, 89] on span "Advanced" at bounding box center [177, 94] width 41 height 11
click at [155, 48] on img "button" at bounding box center [160, 46] width 10 height 10
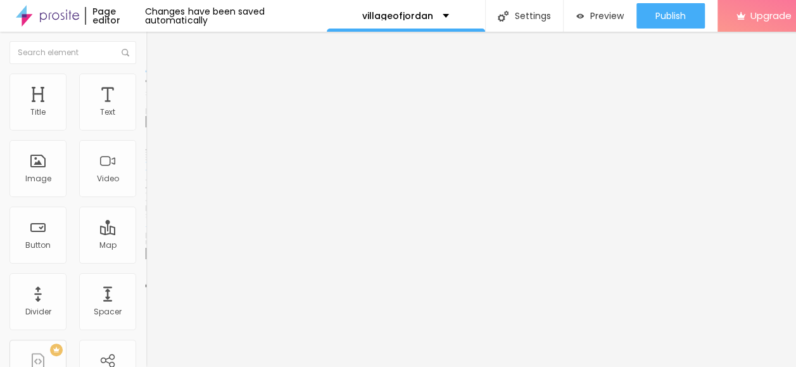
click at [155, 46] on img "button" at bounding box center [160, 46] width 10 height 10
click at [155, 47] on img "button" at bounding box center [160, 46] width 10 height 10
click at [146, 51] on button "Edit Image" at bounding box center [219, 46] width 146 height 29
click at [146, 52] on button "Edit Coluna" at bounding box center [219, 46] width 146 height 29
click at [146, 80] on img at bounding box center [151, 78] width 11 height 11
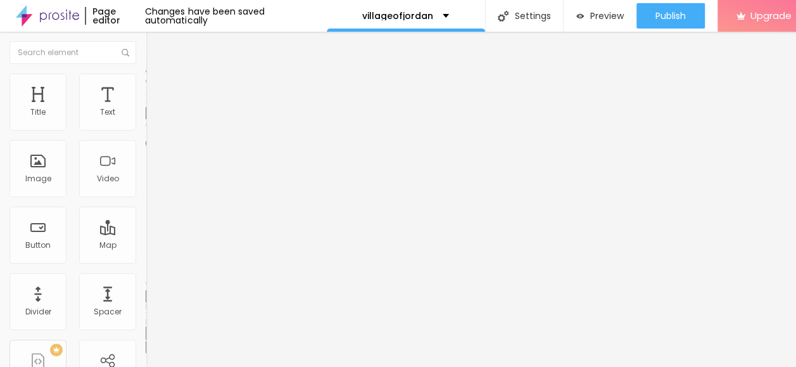
click at [157, 89] on span "Advanced" at bounding box center [177, 94] width 41 height 11
click at [155, 48] on img "button" at bounding box center [160, 46] width 10 height 10
click at [155, 45] on div "Edit Image" at bounding box center [188, 46] width 67 height 10
click at [41, 165] on div "Image" at bounding box center [38, 168] width 57 height 57
click at [155, 46] on img "button" at bounding box center [160, 46] width 10 height 10
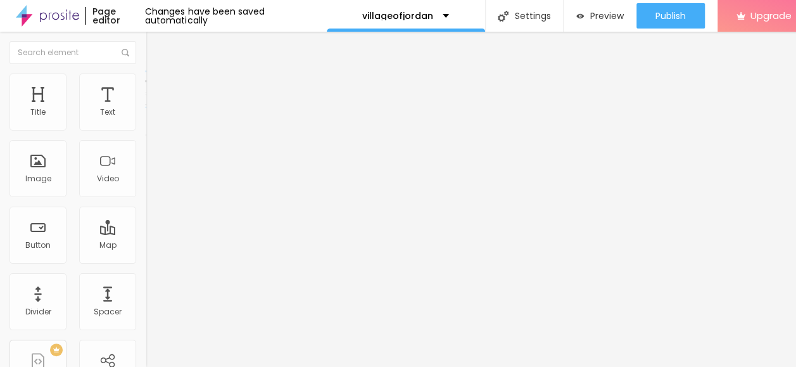
click at [155, 48] on img "button" at bounding box center [160, 46] width 10 height 10
click at [155, 47] on img "button" at bounding box center [160, 46] width 10 height 10
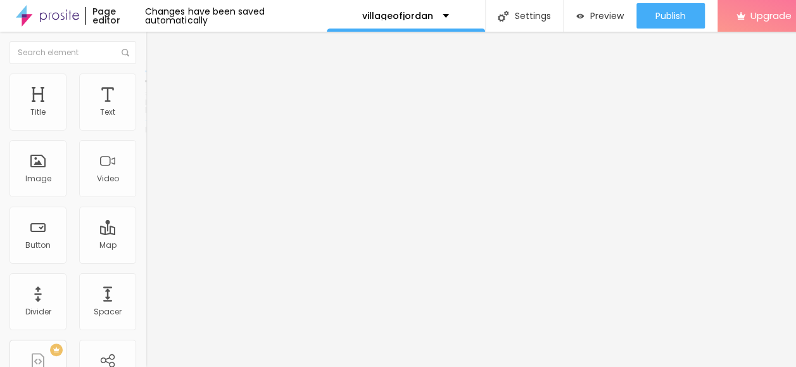
click at [146, 82] on li "Style" at bounding box center [219, 79] width 146 height 13
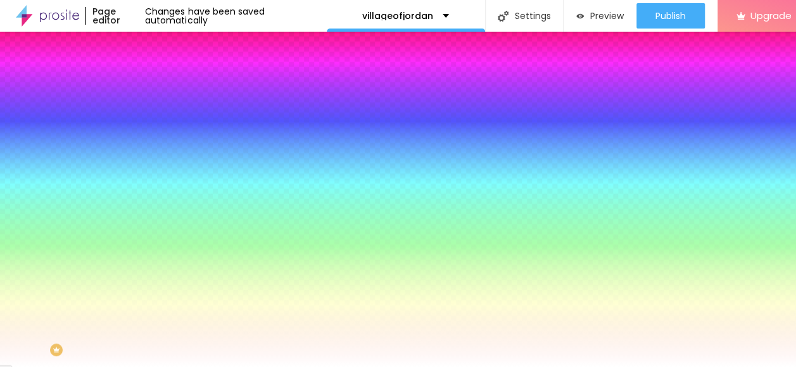
click at [146, 86] on img at bounding box center [151, 91] width 11 height 11
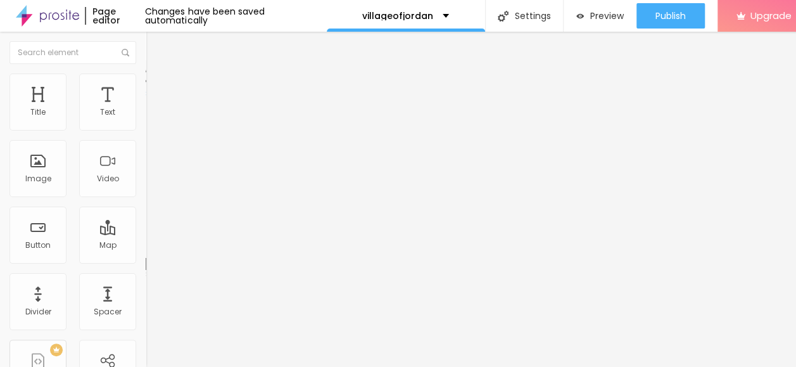
type input "15"
type input "10"
drag, startPoint x: 74, startPoint y: 123, endPoint x: 54, endPoint y: 122, distance: 19.7
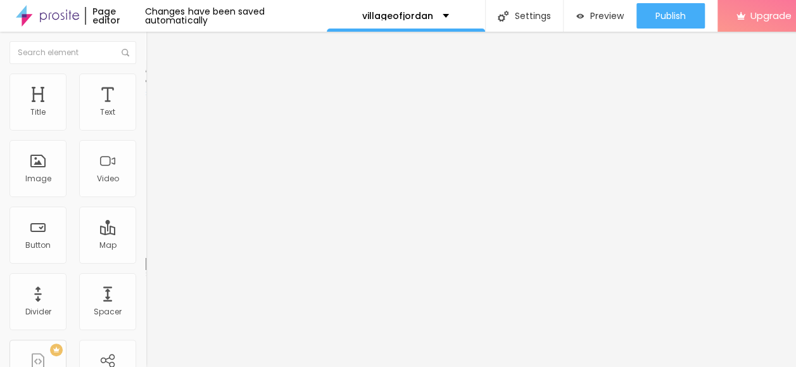
click at [146, 246] on input "range" at bounding box center [187, 251] width 82 height 10
type input "15"
click at [146, 246] on input "range" at bounding box center [187, 251] width 82 height 10
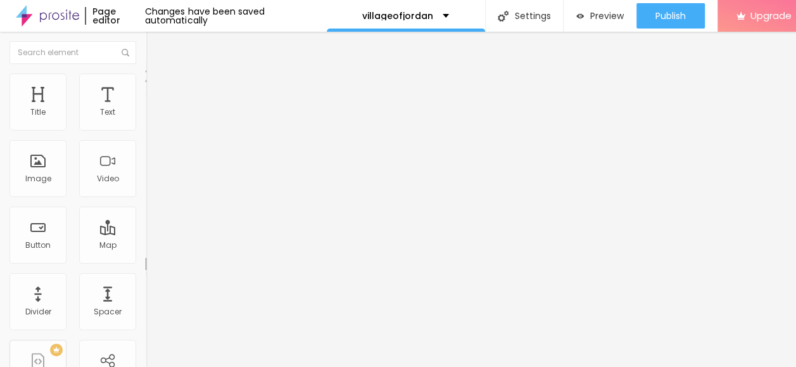
drag, startPoint x: 121, startPoint y: 123, endPoint x: 104, endPoint y: 125, distance: 17.3
click at [146, 257] on input "15" at bounding box center [170, 263] width 48 height 13
type input "0"
type input "20"
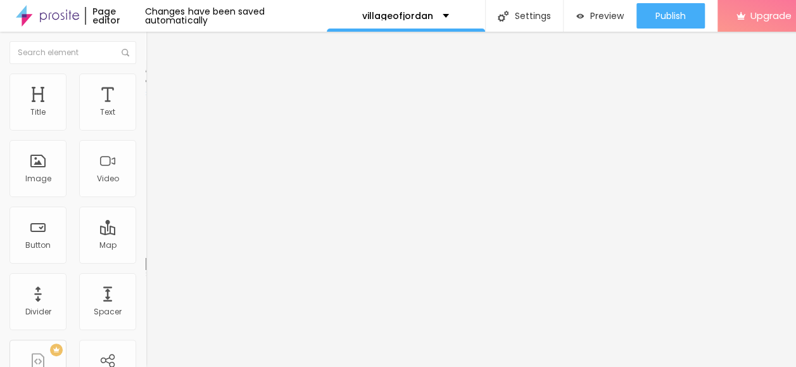
type input "20"
click at [155, 49] on img "button" at bounding box center [160, 46] width 10 height 10
click at [146, 84] on li "Style" at bounding box center [219, 79] width 146 height 13
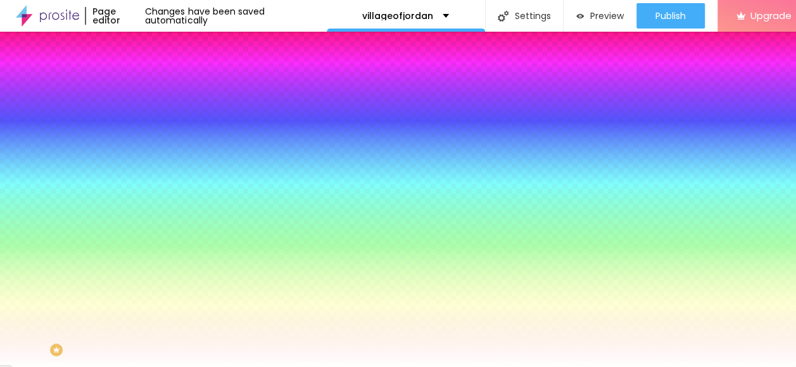
click at [146, 73] on li "Content" at bounding box center [219, 67] width 146 height 13
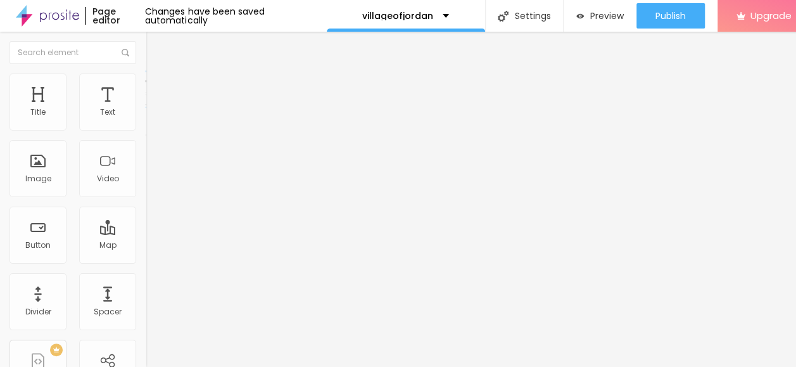
click at [155, 46] on img "button" at bounding box center [160, 46] width 10 height 10
click at [155, 43] on img "button" at bounding box center [160, 46] width 10 height 10
click at [146, 83] on li "Advanced" at bounding box center [219, 79] width 146 height 13
click at [146, 119] on input "Click me" at bounding box center [222, 112] width 152 height 13
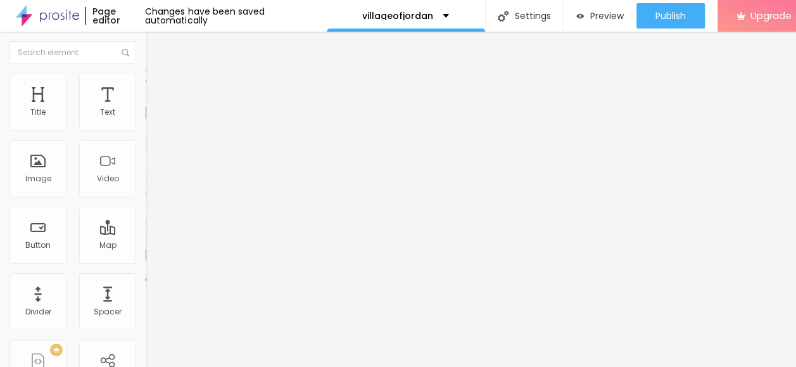
click at [146, 73] on img at bounding box center [151, 78] width 11 height 11
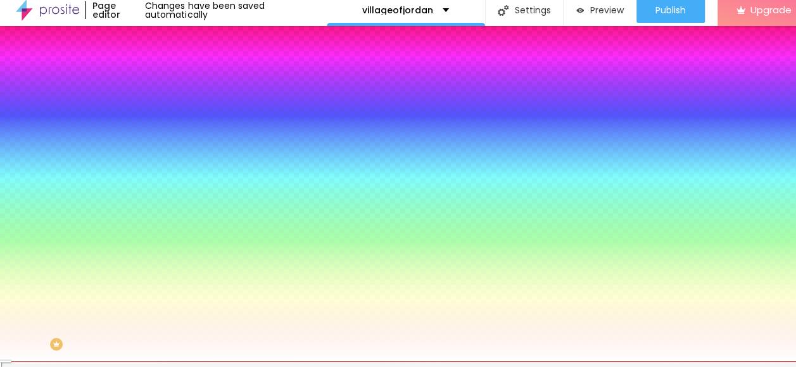
click at [157, 84] on span "Advanced" at bounding box center [177, 89] width 41 height 11
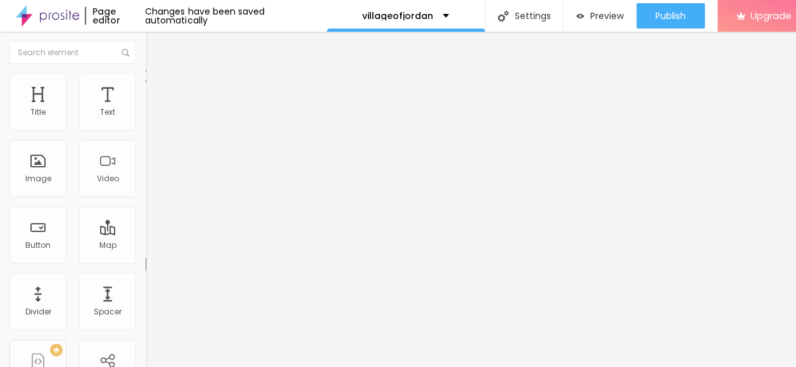
click at [146, 69] on img at bounding box center [151, 66] width 11 height 11
click at [146, 119] on input "Click me" at bounding box center [222, 112] width 152 height 13
paste input "→ VIEW DOCUMENT HERE"
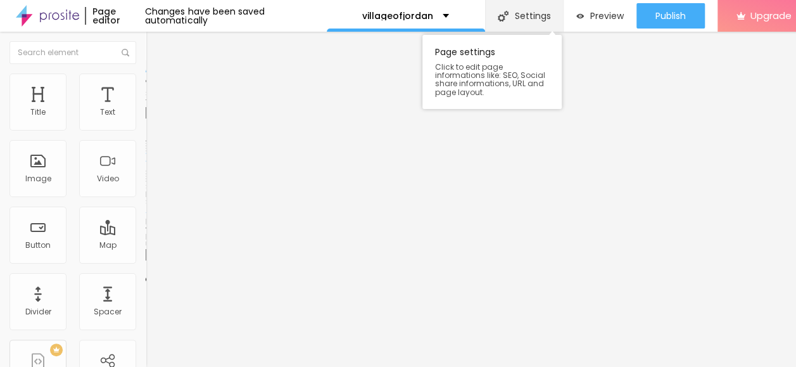
type input "→ VIEW DOCUMENT HERE"
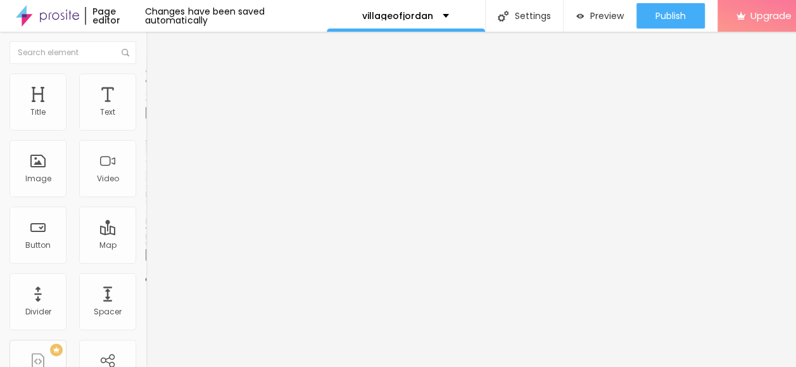
click at [146, 250] on input "https://" at bounding box center [222, 254] width 152 height 13
paste input "inv02.herblertcorisalas.com"
type input "[URL][DOMAIN_NAME]"
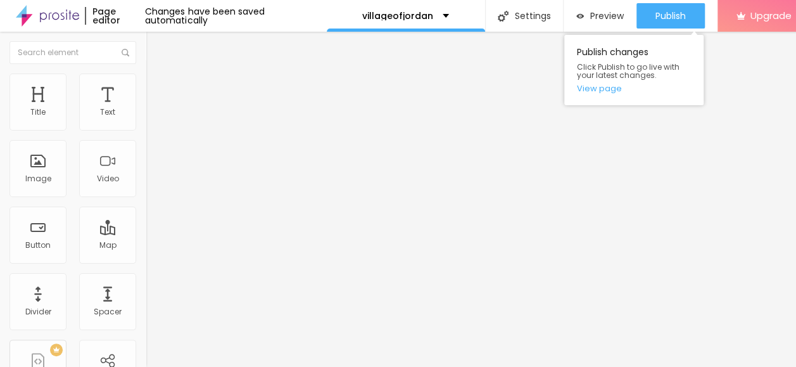
scroll to position [0, 0]
click at [671, 22] on div "Publish" at bounding box center [671, 15] width 30 height 25
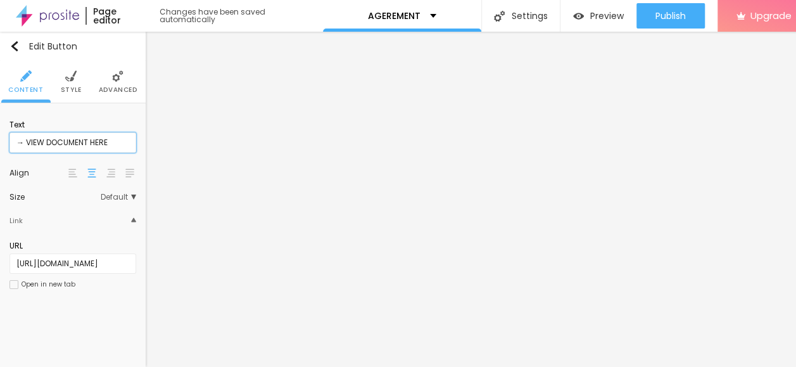
click at [113, 141] on input "→ VIEW DOCUMENT HERE" at bounding box center [73, 142] width 127 height 20
click at [26, 261] on input "[URL][DOMAIN_NAME]" at bounding box center [73, 263] width 127 height 20
click at [123, 298] on div "URL https://inv02.herblertcorisalas.com Open in new tab" at bounding box center [73, 269] width 127 height 70
click at [122, 262] on input "[URL][DOMAIN_NAME]" at bounding box center [73, 263] width 127 height 20
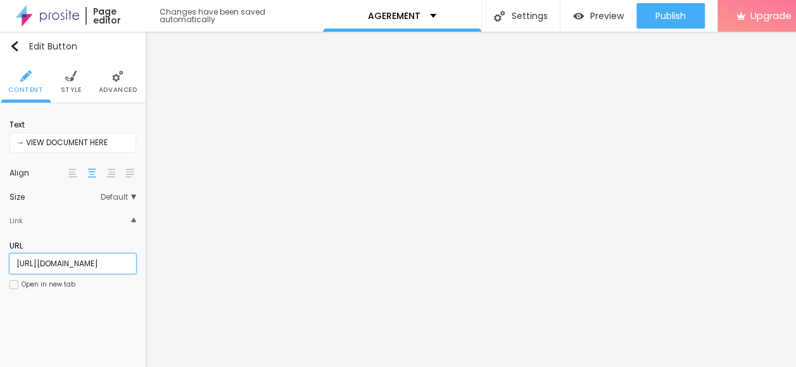
click at [129, 262] on input "[URL][DOMAIN_NAME]" at bounding box center [73, 263] width 127 height 20
drag, startPoint x: 129, startPoint y: 263, endPoint x: 47, endPoint y: 259, distance: 81.8
click at [47, 259] on input "[URL][DOMAIN_NAME]" at bounding box center [73, 263] width 127 height 20
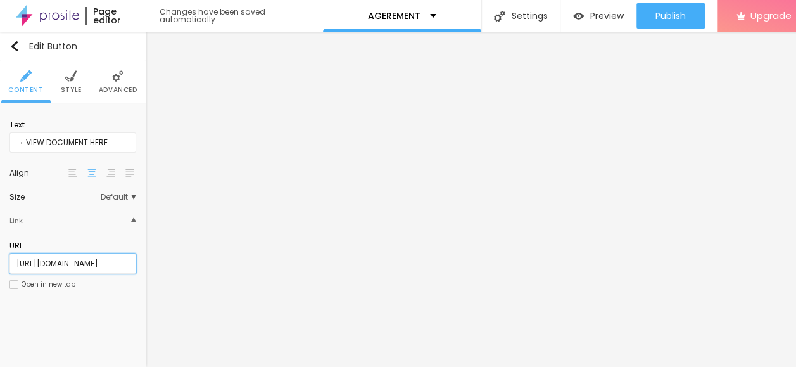
click at [44, 259] on input "[URL][DOMAIN_NAME]" at bounding box center [73, 263] width 127 height 20
drag, startPoint x: 43, startPoint y: 260, endPoint x: 134, endPoint y: 269, distance: 90.9
click at [134, 269] on input "[URL][DOMAIN_NAME]" at bounding box center [73, 263] width 127 height 20
